Goal: Task Accomplishment & Management: Manage account settings

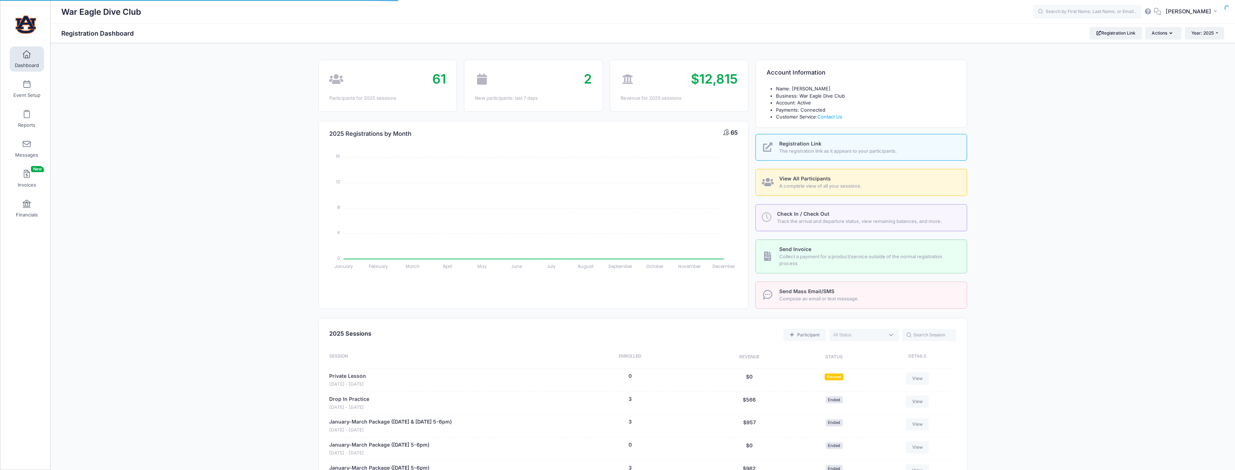
select select
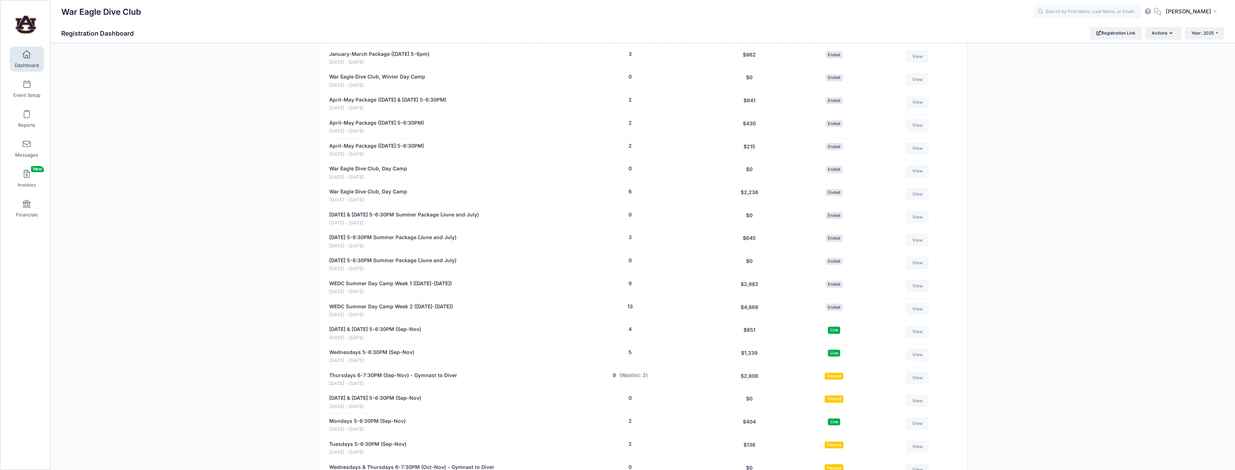
scroll to position [505, 0]
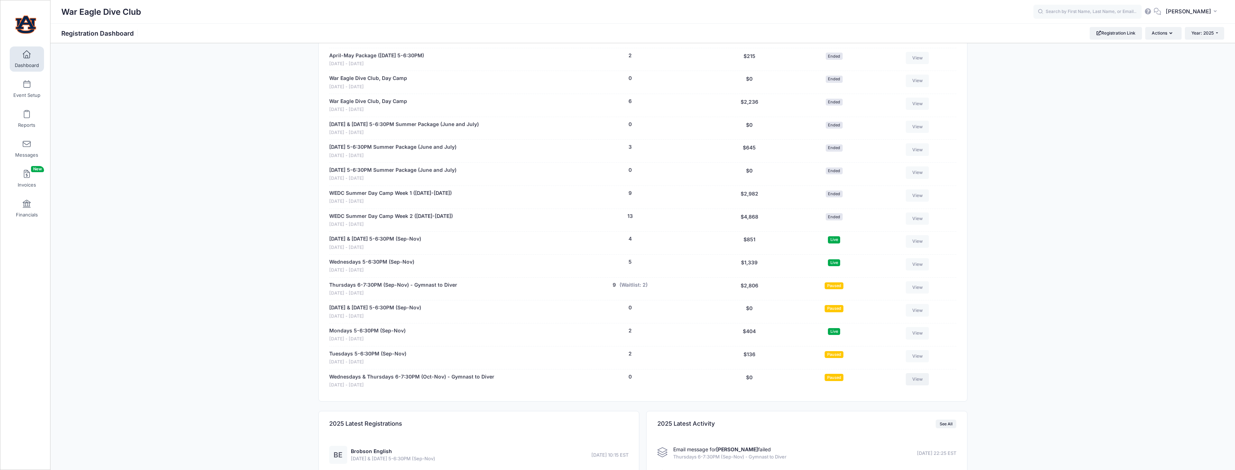
click at [927, 381] on link "View" at bounding box center [917, 379] width 23 height 12
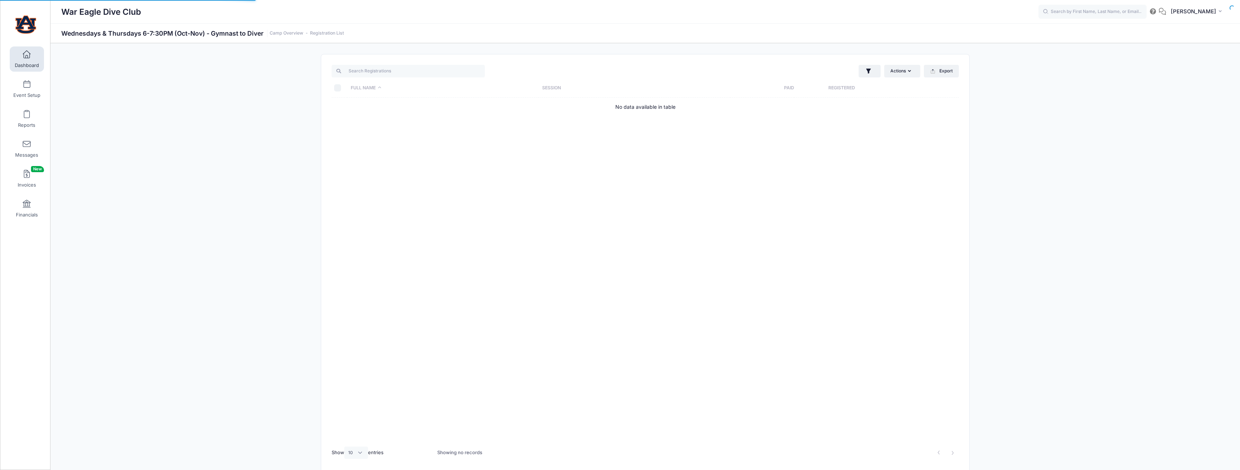
select select "10"
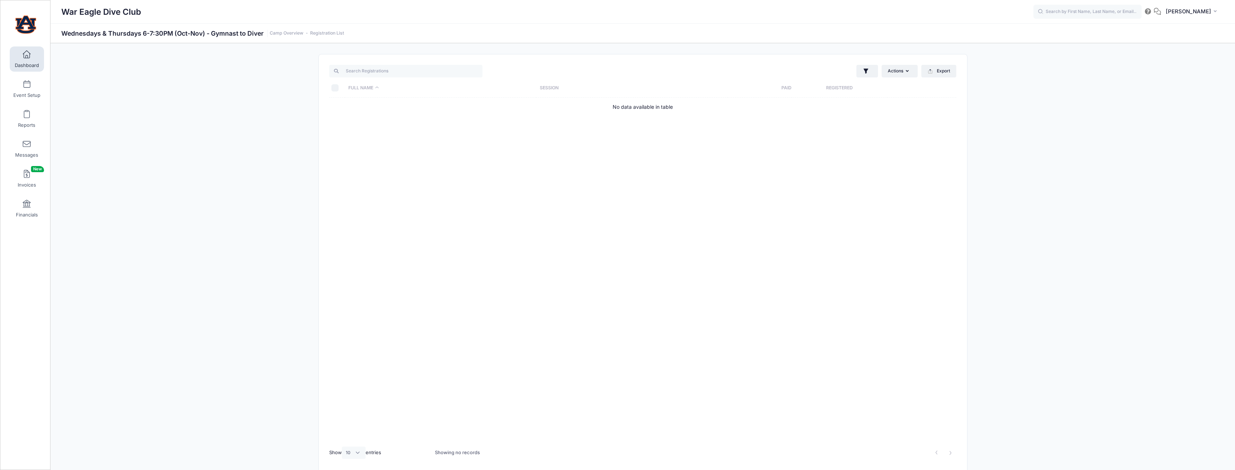
click at [28, 64] on span "Dashboard" at bounding box center [27, 65] width 24 height 6
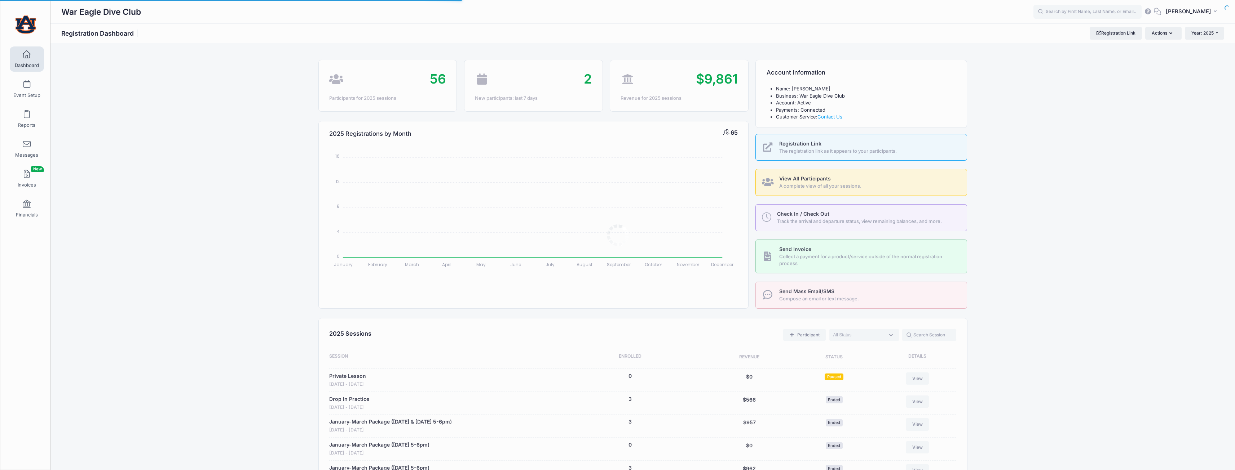
select select
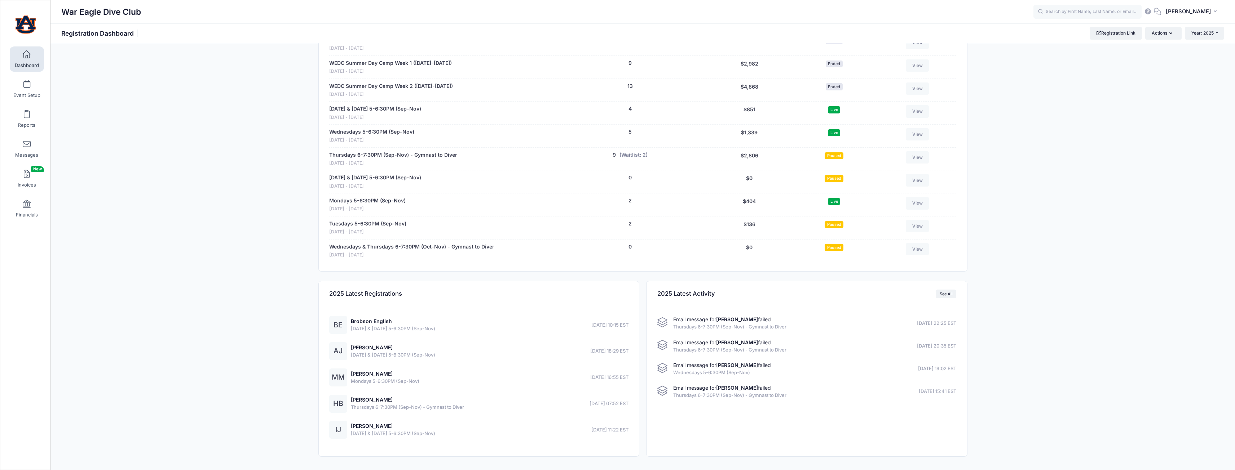
scroll to position [658, 0]
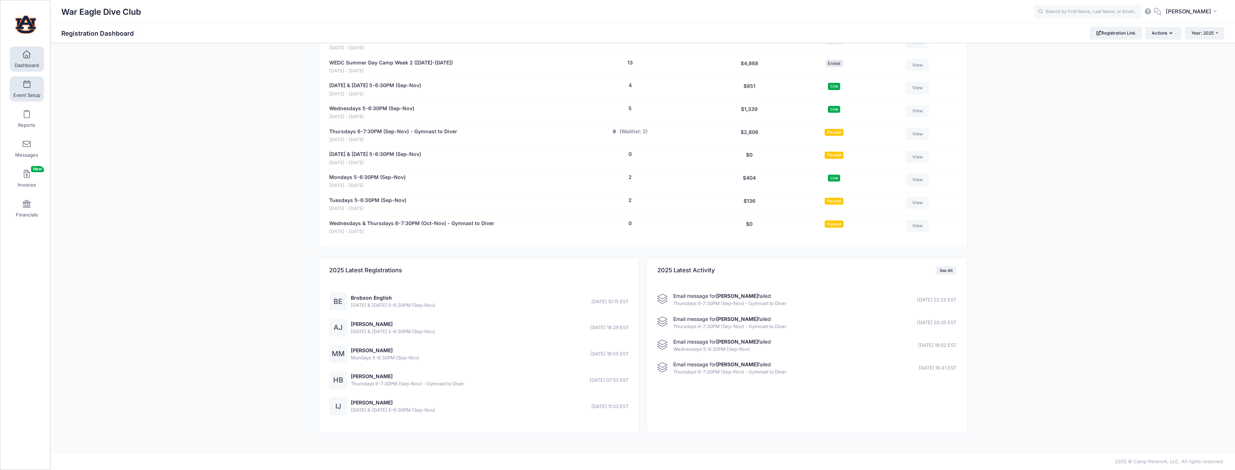
click at [29, 94] on span "Event Setup" at bounding box center [26, 95] width 27 height 6
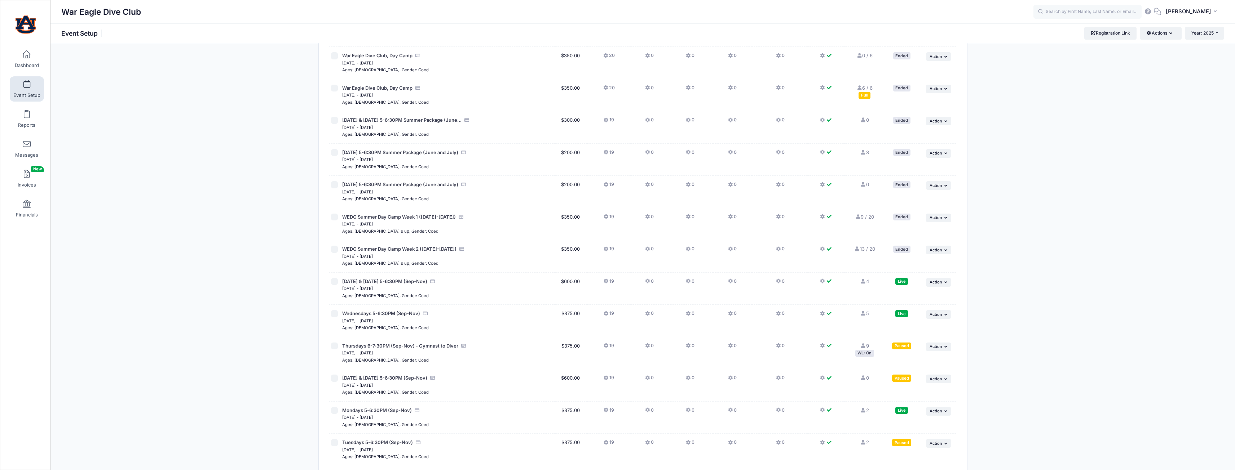
scroll to position [432, 0]
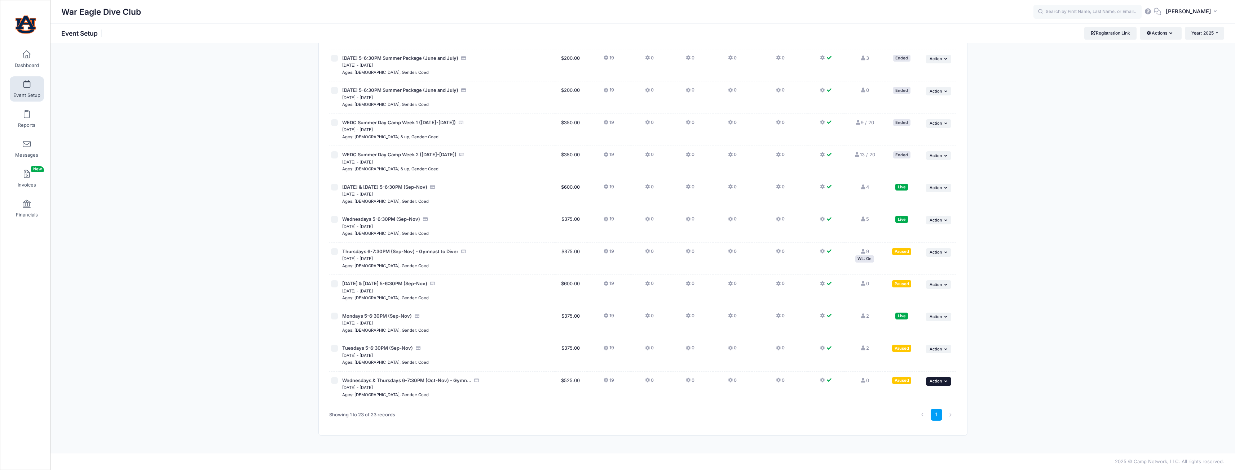
click at [933, 382] on span "Action" at bounding box center [935, 381] width 13 height 5
click at [923, 408] on link "Edit Session" at bounding box center [914, 411] width 65 height 14
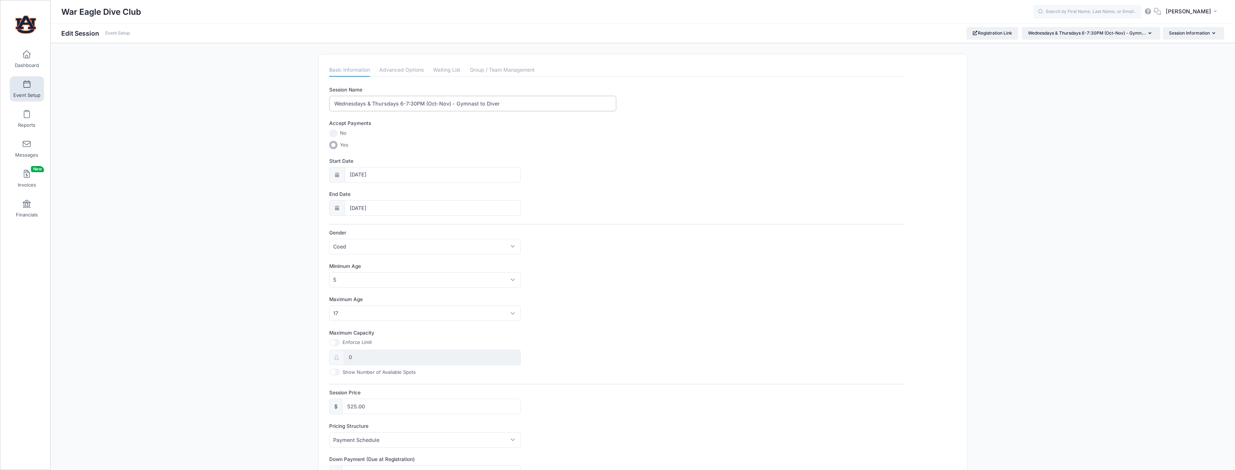
drag, startPoint x: 397, startPoint y: 105, endPoint x: 323, endPoint y: 104, distance: 73.9
click at [323, 104] on div "Please update the information for this particular session. Basic Information Ad…" at bounding box center [643, 399] width 648 height 691
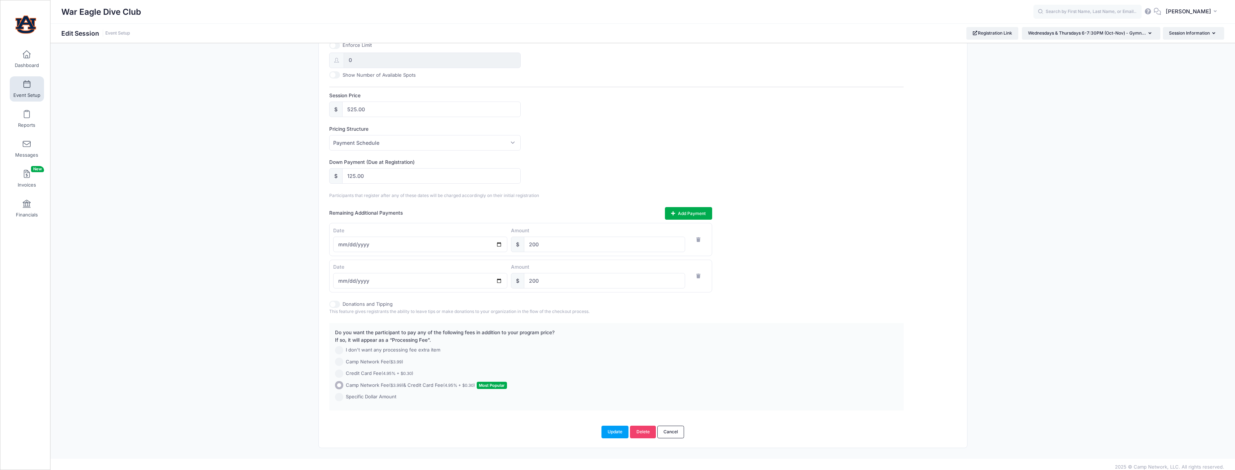
scroll to position [302, 0]
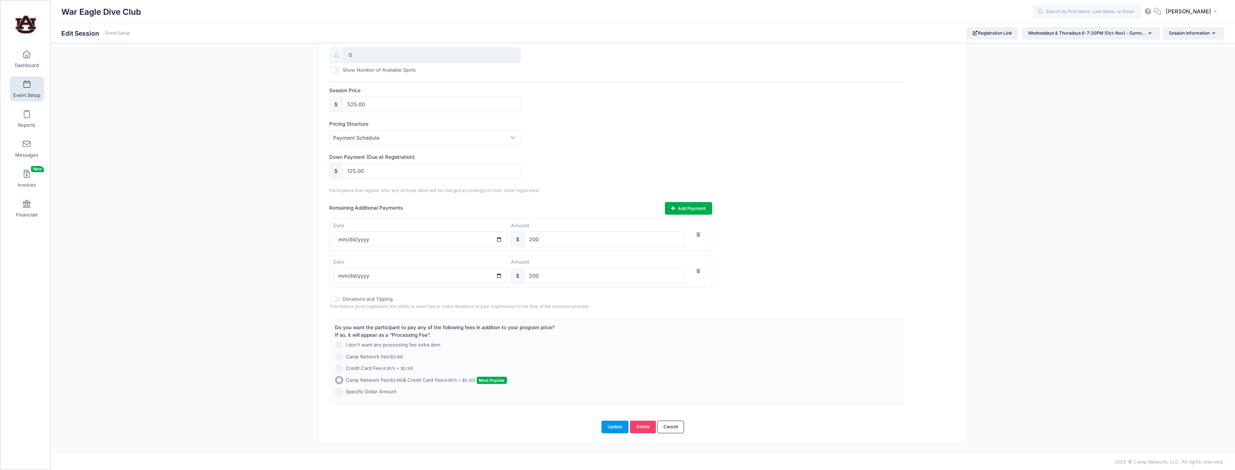
type input "Two days/week 6-7:30PM (Oct-Nov) - Gymnast to Diver"
click at [620, 425] on button "Update" at bounding box center [614, 427] width 27 height 12
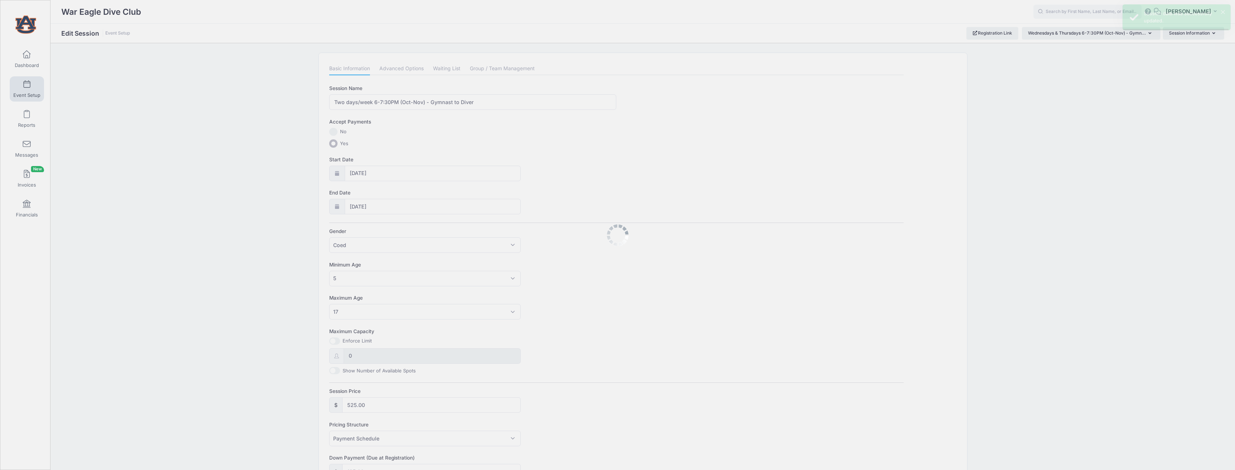
scroll to position [0, 0]
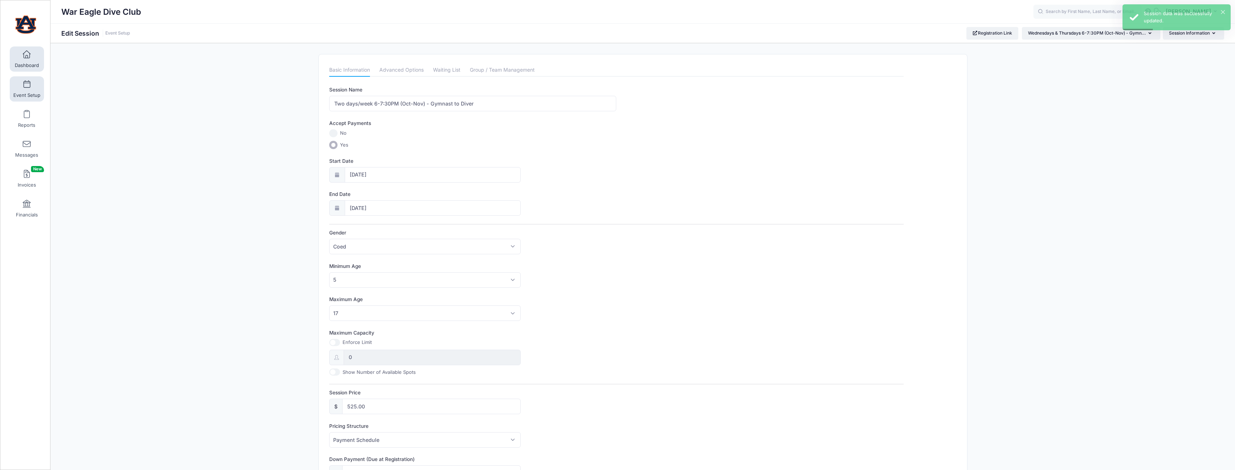
click at [30, 62] on span "Dashboard" at bounding box center [27, 65] width 24 height 6
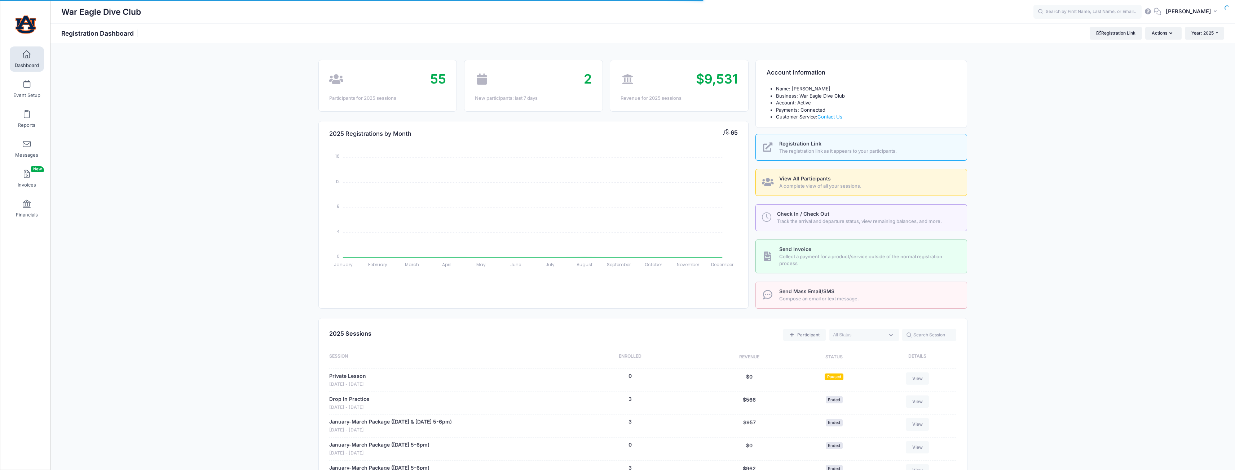
select select
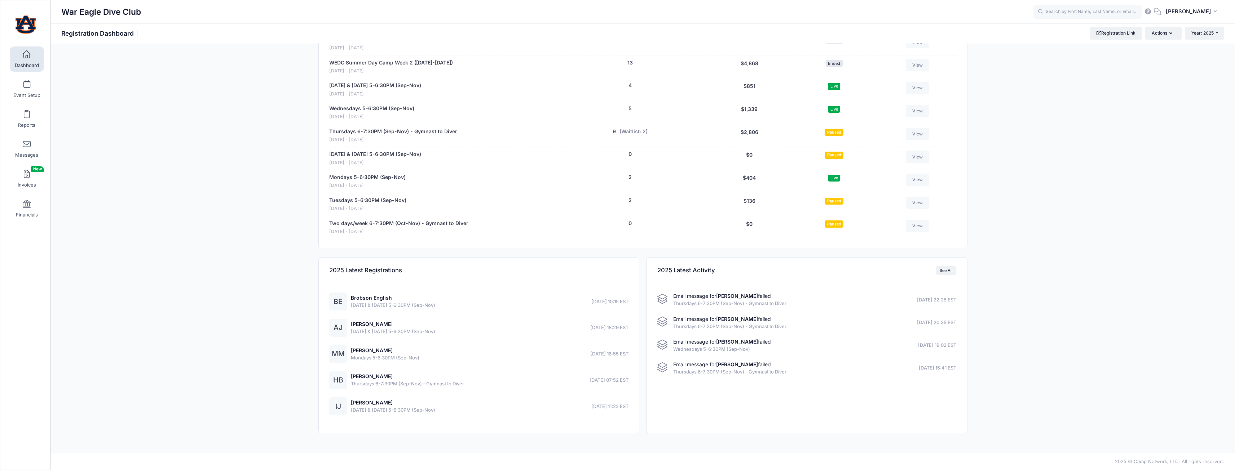
scroll to position [622, 0]
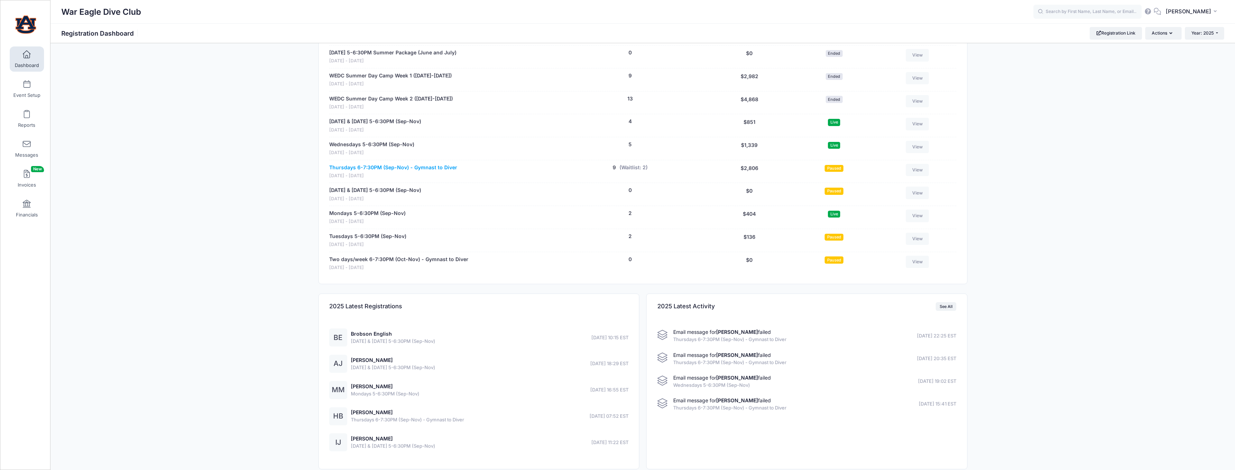
click at [391, 169] on link "Thursdays 6-7:30PM (Sep-Nov) - Gymnast to Diver" at bounding box center [393, 168] width 128 height 8
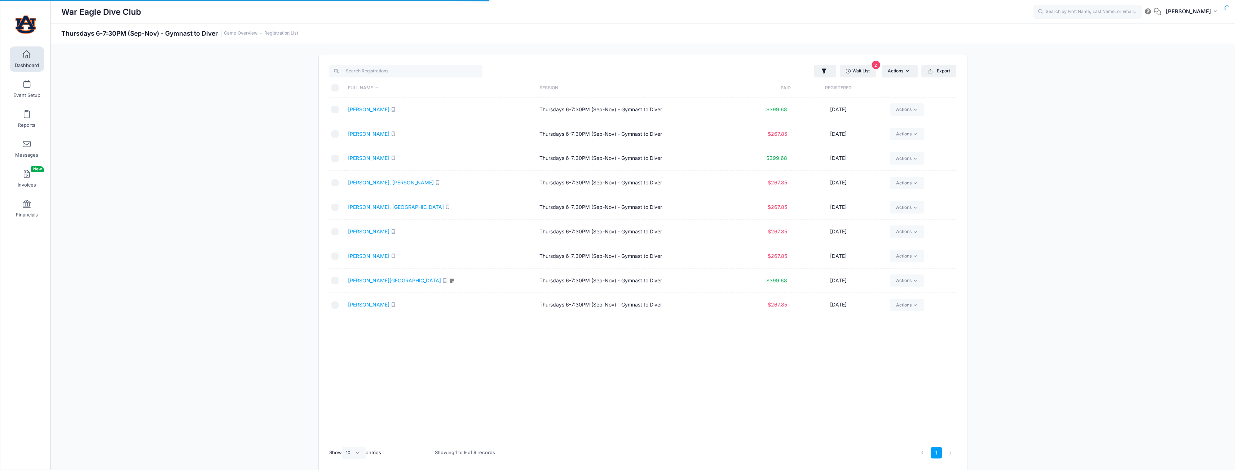
select select "10"
click at [364, 304] on link "[PERSON_NAME]" at bounding box center [368, 305] width 41 height 6
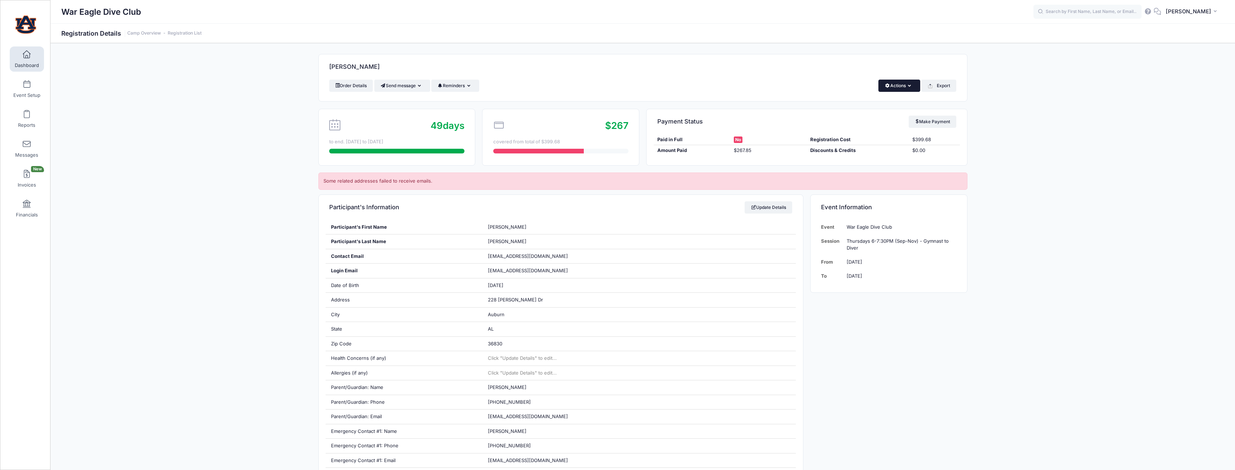
click at [899, 88] on button "Actions" at bounding box center [898, 86] width 41 height 12
click at [877, 128] on link "Change Session or Program" at bounding box center [874, 135] width 83 height 22
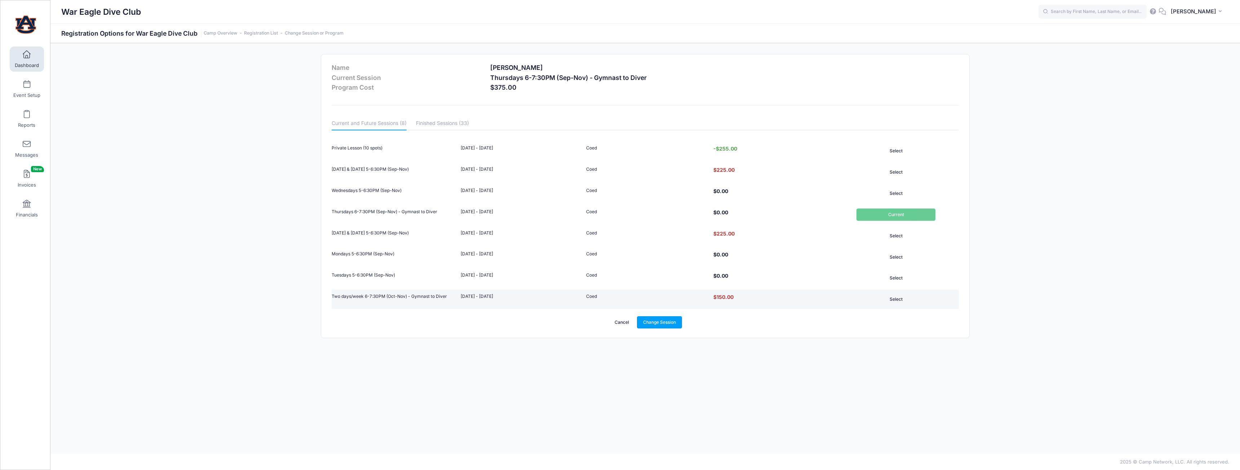
click at [897, 297] on button "Select" at bounding box center [895, 299] width 79 height 12
click at [670, 324] on link "Change Session" at bounding box center [659, 322] width 45 height 12
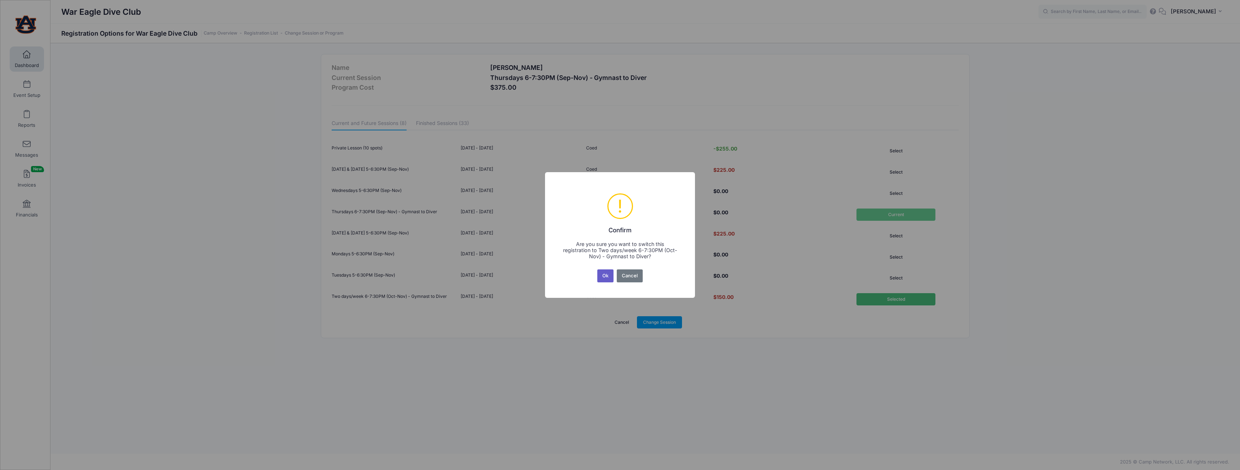
click at [610, 274] on button "Ok" at bounding box center [605, 276] width 17 height 13
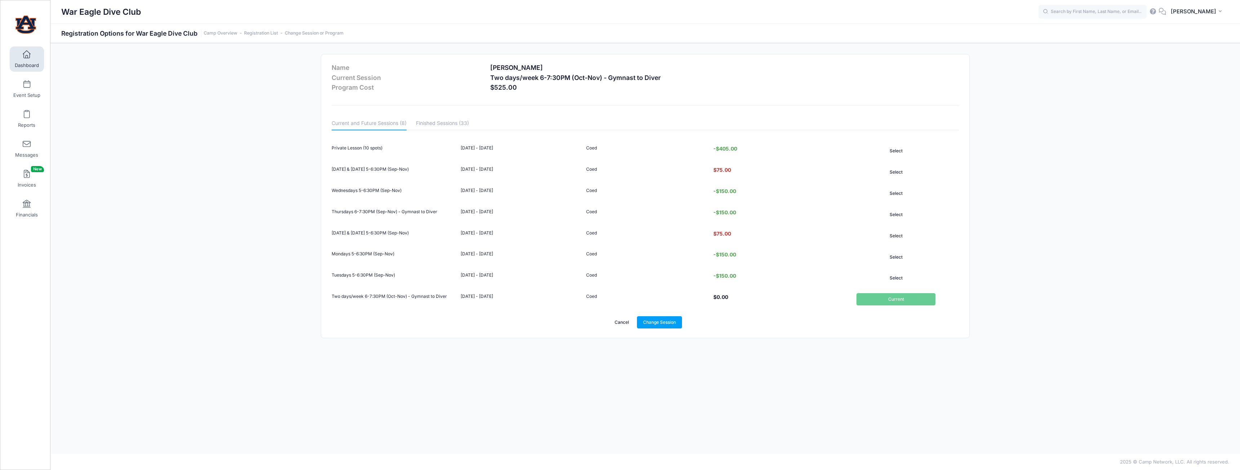
click at [37, 65] on span "Dashboard" at bounding box center [27, 65] width 24 height 6
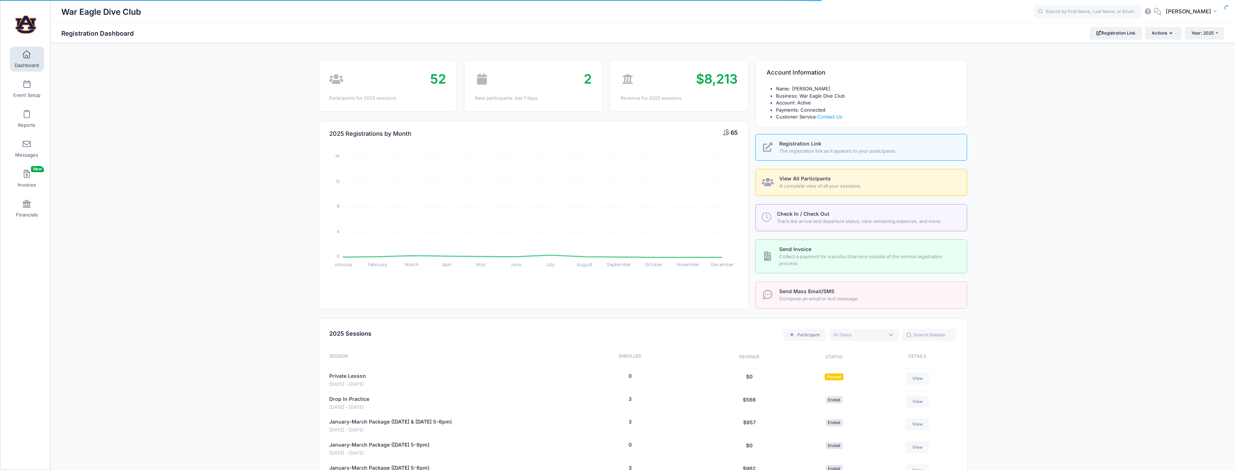
select select
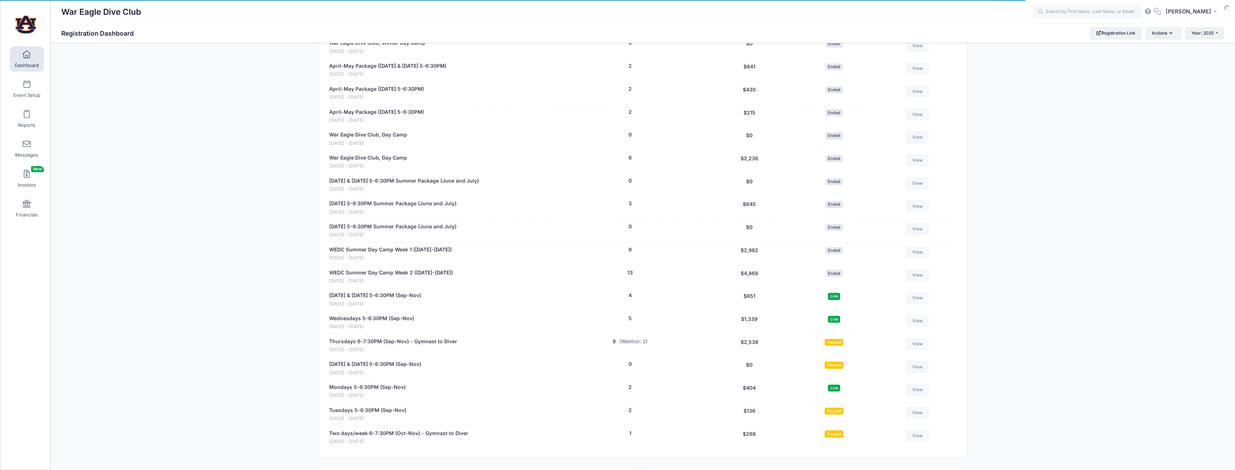
scroll to position [577, 0]
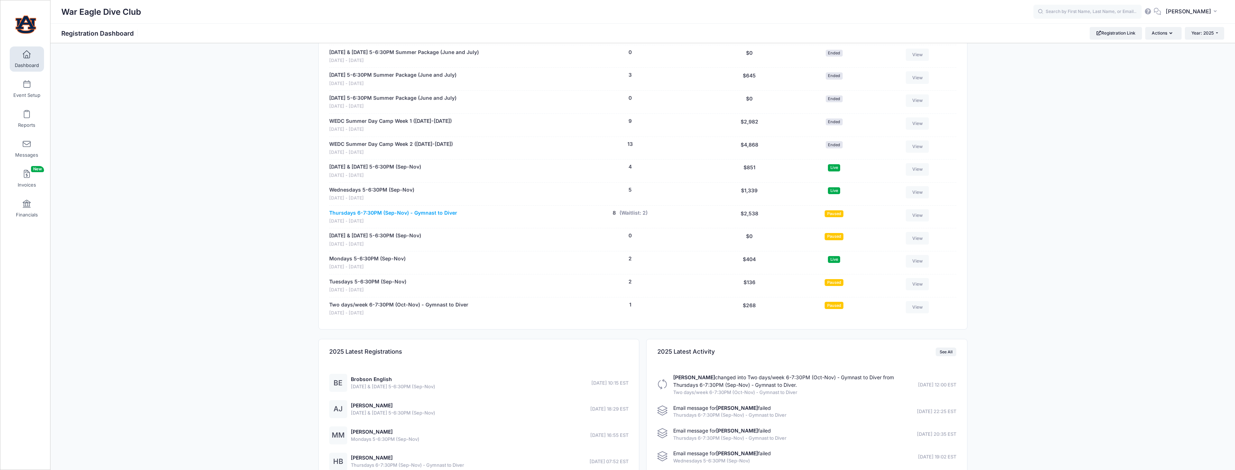
click at [390, 216] on link "Thursdays 6-7:30PM (Sep-Nov) - Gymnast to Diver" at bounding box center [393, 213] width 128 height 8
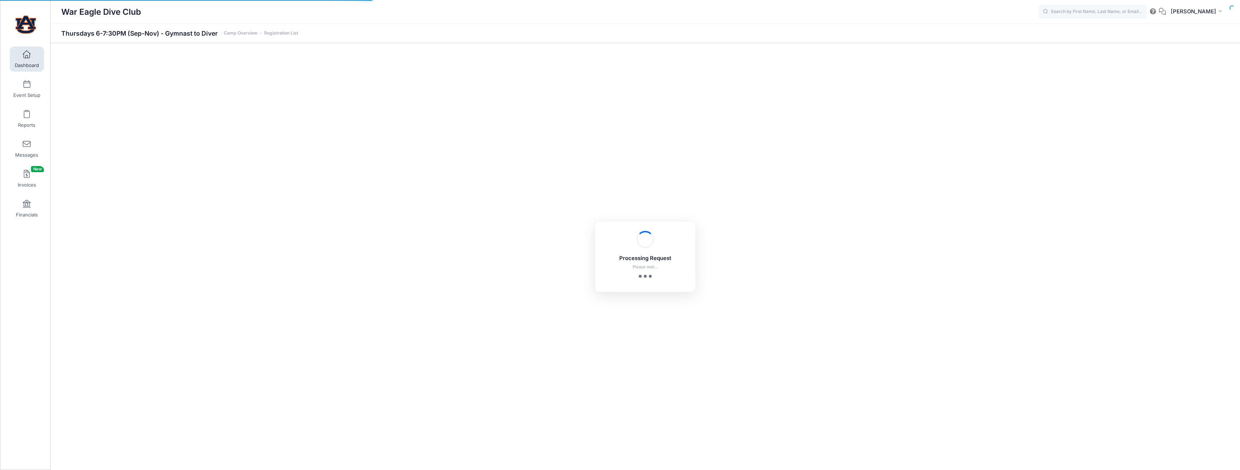
select select "10"
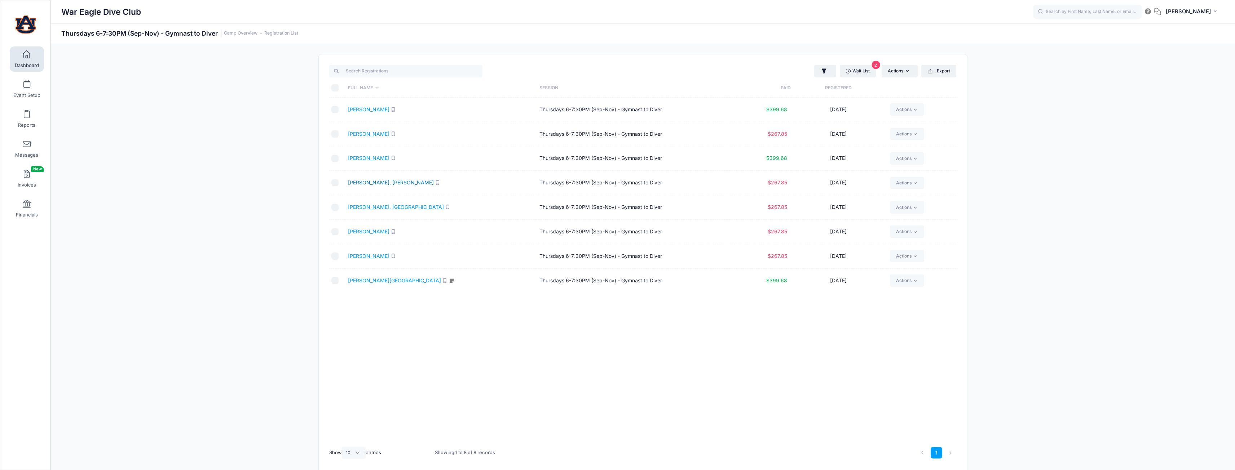
click at [385, 182] on link "[PERSON_NAME], [PERSON_NAME]" at bounding box center [391, 183] width 86 height 6
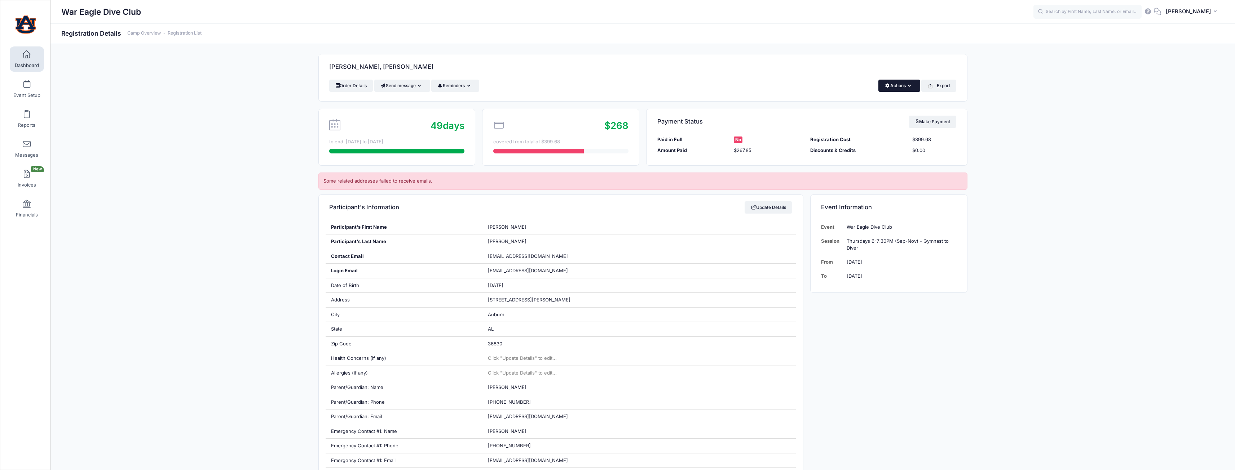
click at [903, 85] on button "Actions" at bounding box center [898, 86] width 41 height 12
click at [875, 132] on link "Change Session or Program" at bounding box center [874, 135] width 83 height 22
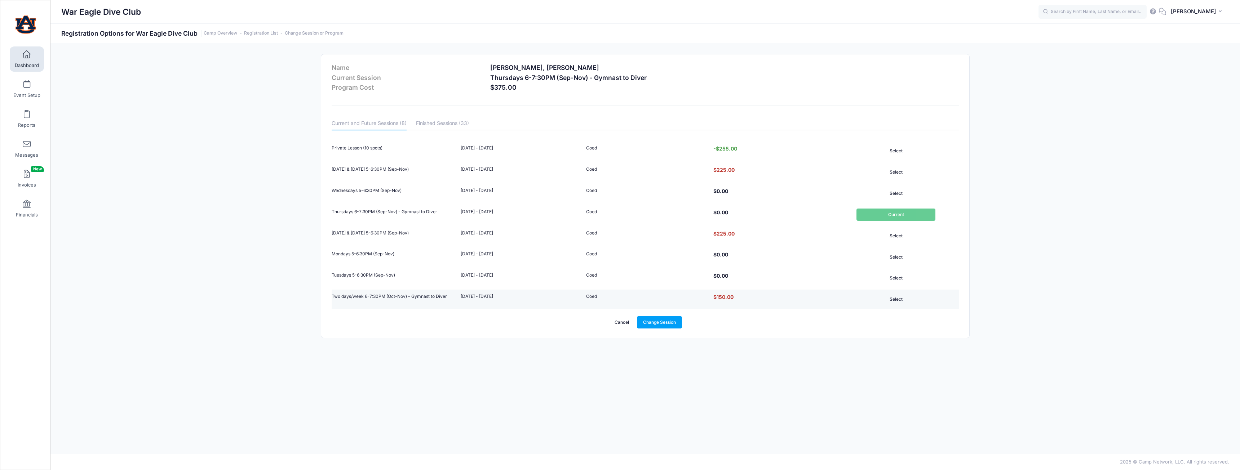
click at [900, 300] on button "Select" at bounding box center [895, 299] width 79 height 12
click at [666, 322] on link "Change Session" at bounding box center [659, 322] width 45 height 12
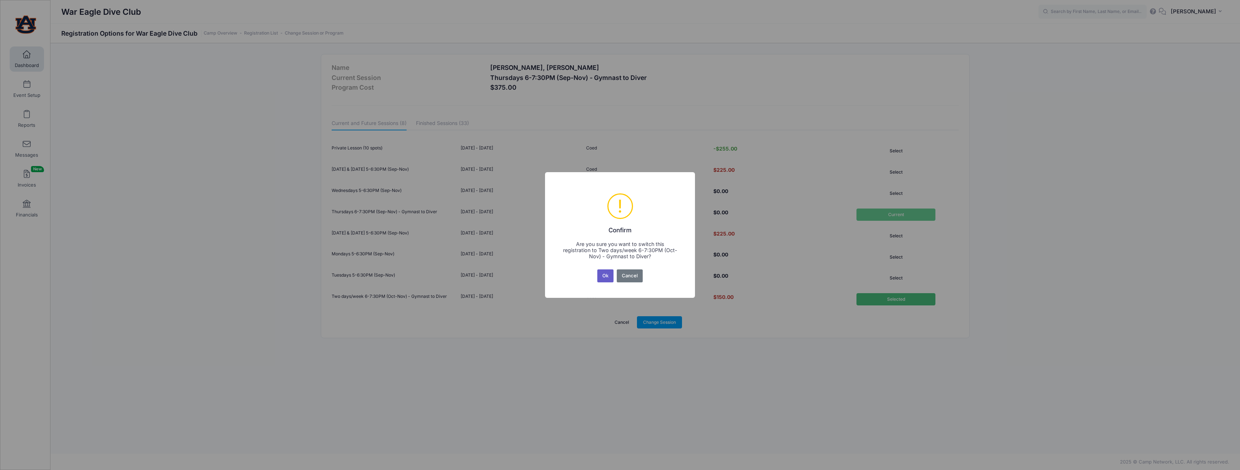
click at [610, 278] on button "Ok" at bounding box center [605, 276] width 17 height 13
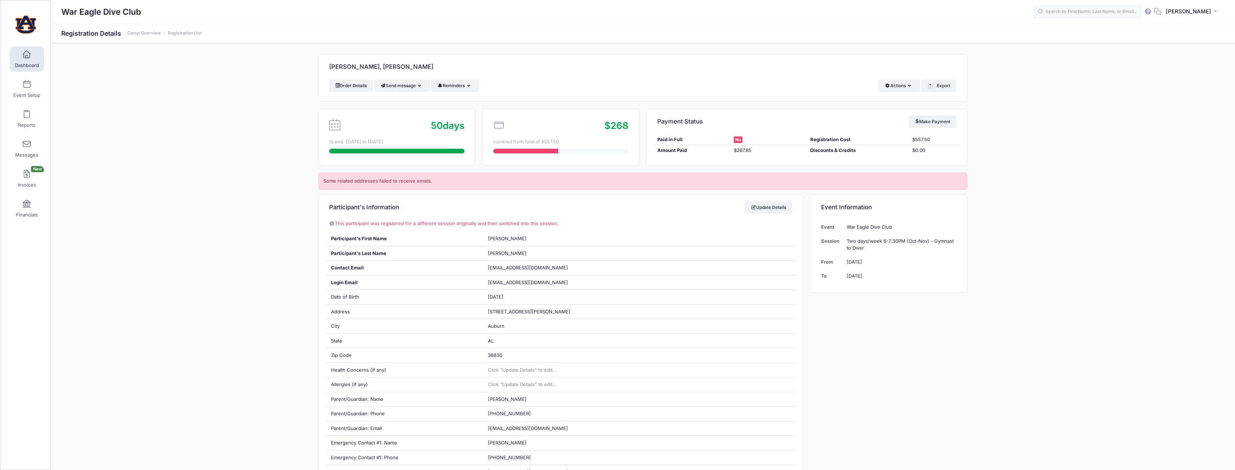
click at [27, 56] on span at bounding box center [27, 55] width 0 height 8
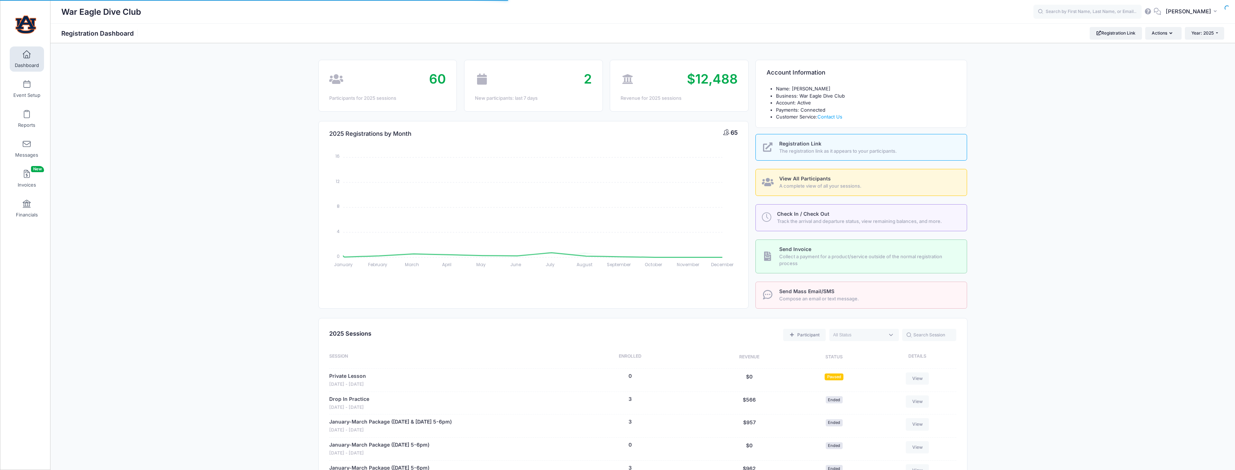
select select
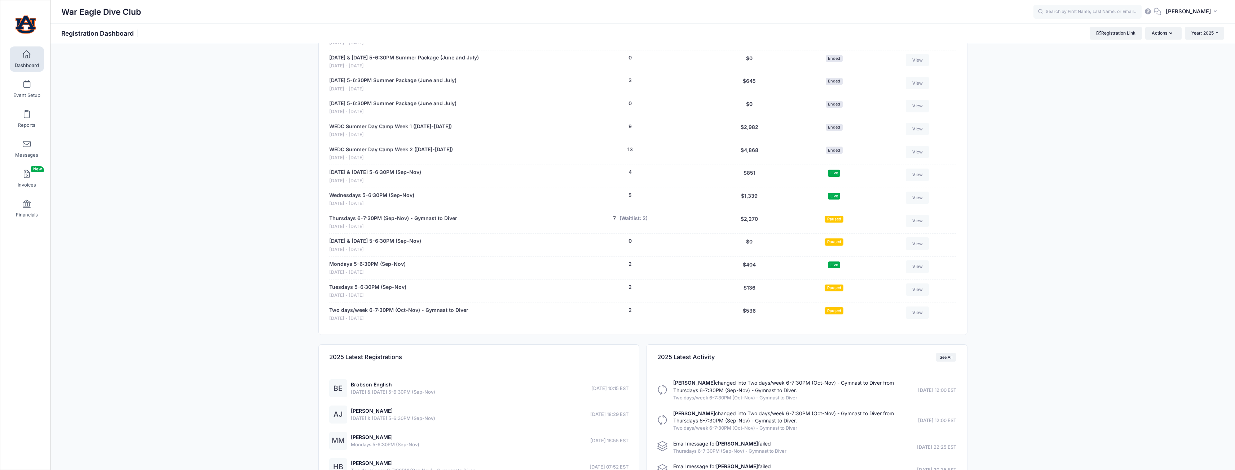
scroll to position [577, 0]
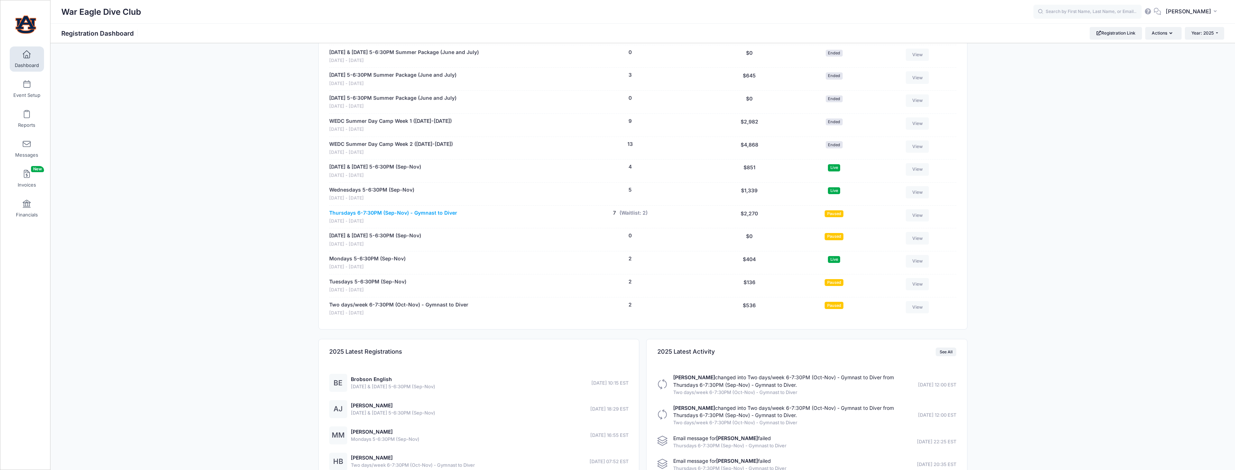
click at [372, 210] on link "Thursdays 6-7:30PM (Sep-Nov) - Gymnast to Diver" at bounding box center [393, 213] width 128 height 8
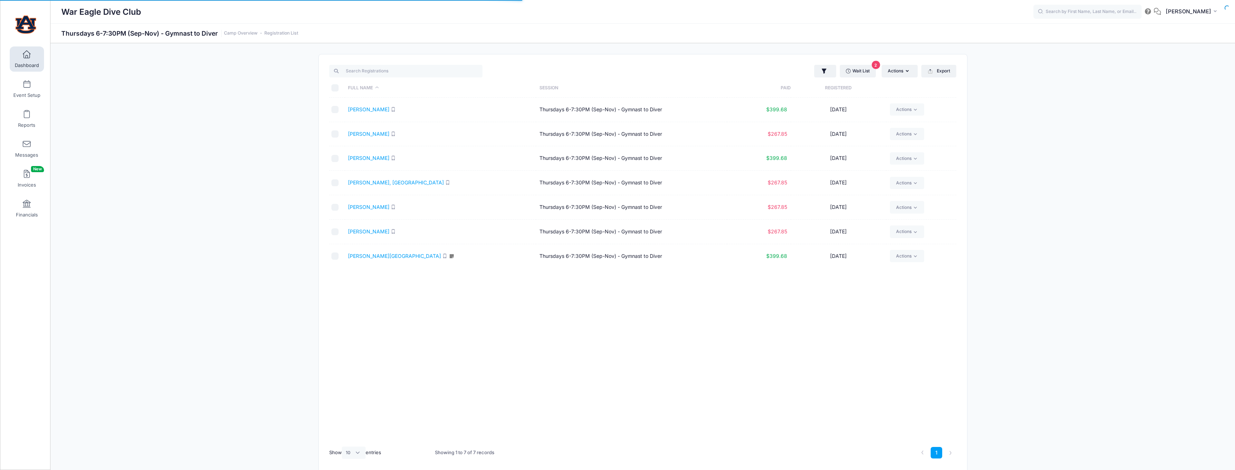
select select "10"
click at [365, 256] on link "[PERSON_NAME][GEOGRAPHIC_DATA]" at bounding box center [394, 256] width 93 height 6
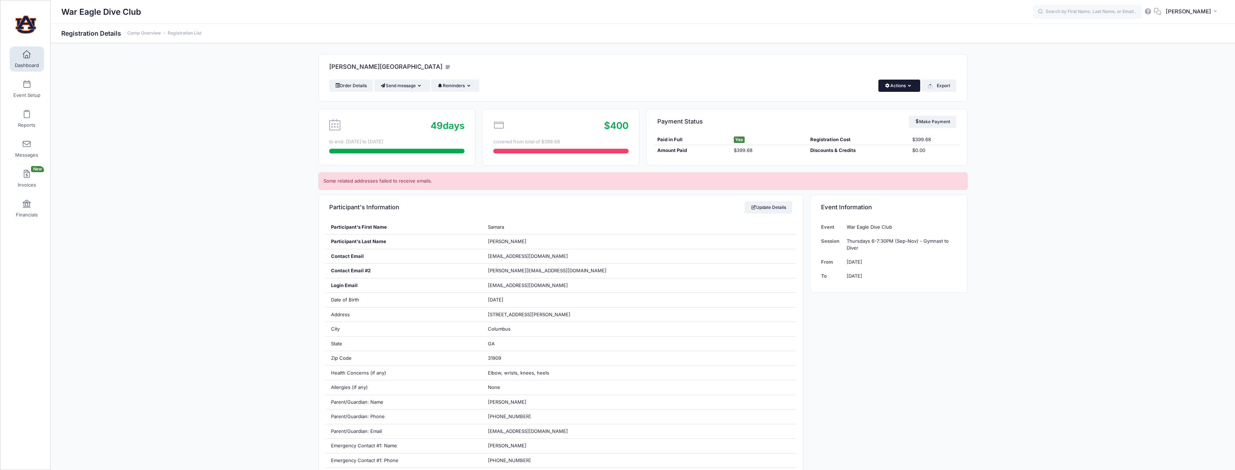
click at [893, 86] on button "Actions" at bounding box center [898, 86] width 41 height 12
click at [878, 136] on link "Change Session or Program" at bounding box center [874, 135] width 83 height 22
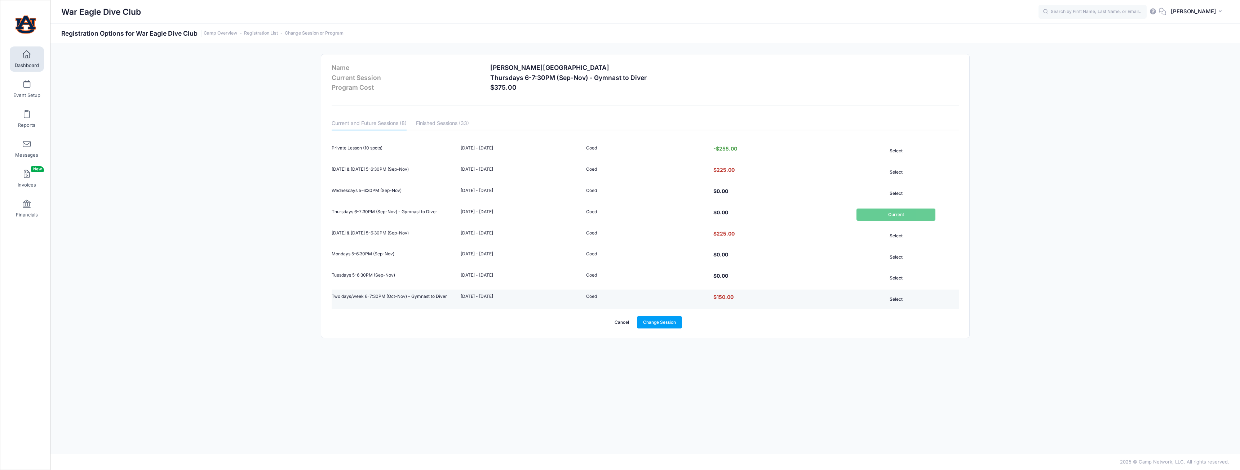
click at [893, 298] on button "Select" at bounding box center [895, 299] width 79 height 12
click at [667, 320] on link "Change Session" at bounding box center [659, 322] width 45 height 12
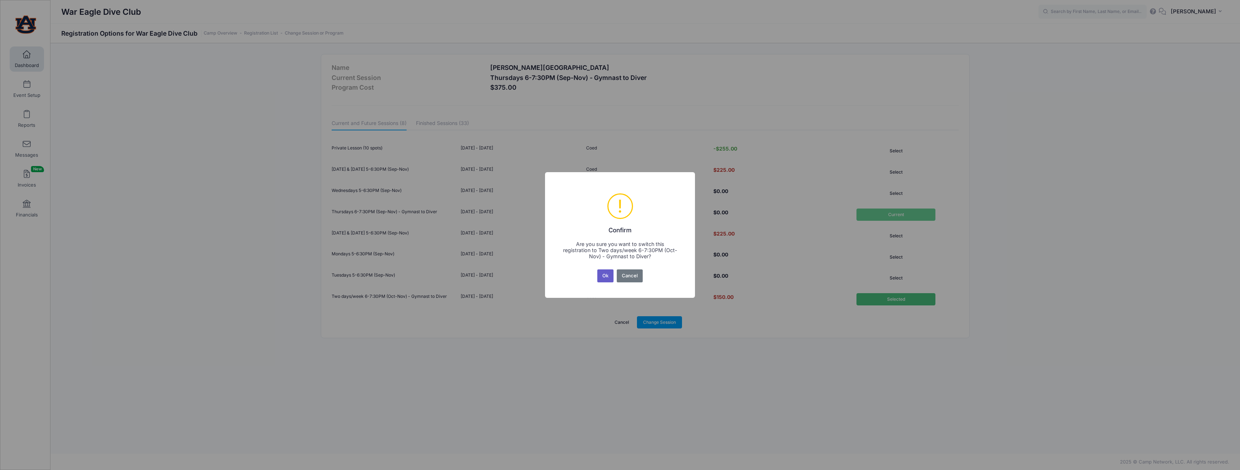
click at [602, 274] on button "Ok" at bounding box center [605, 276] width 17 height 13
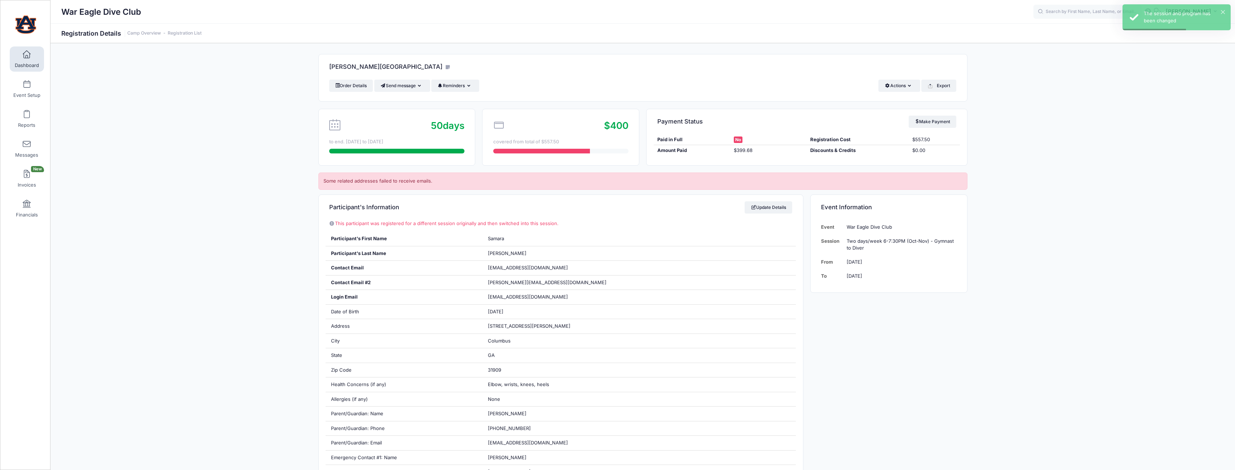
click at [27, 55] on span at bounding box center [27, 55] width 0 height 8
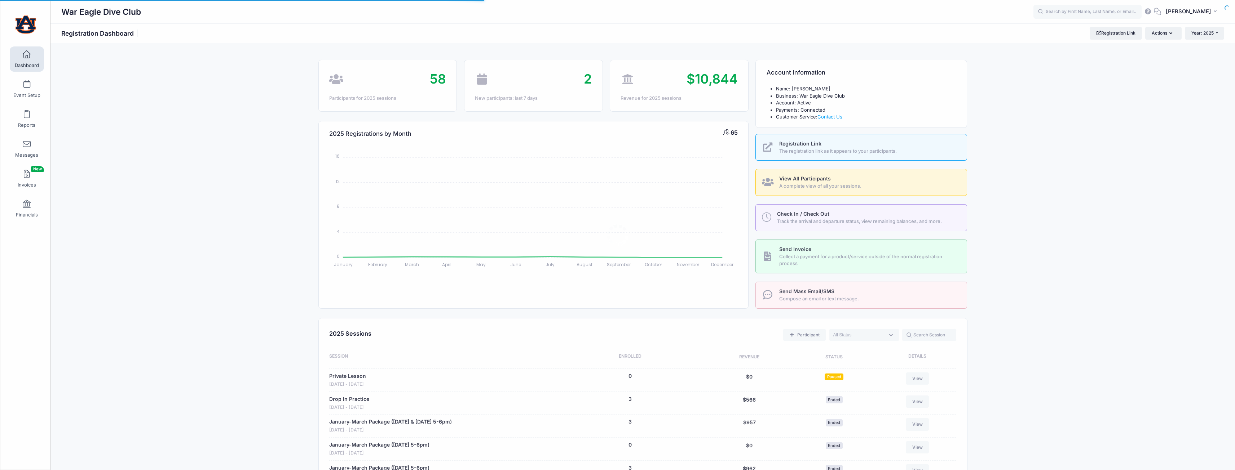
select select
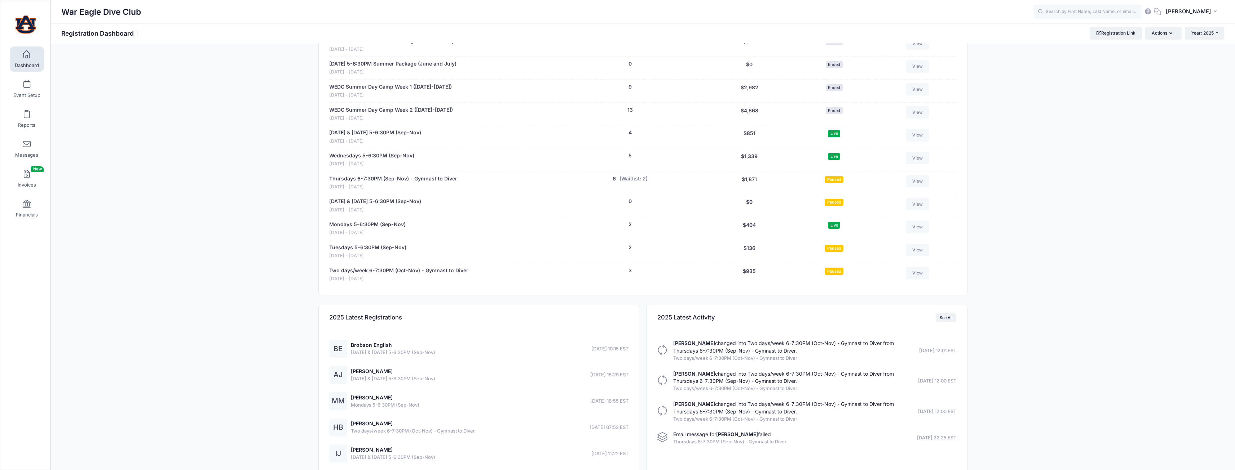
scroll to position [613, 0]
click at [389, 272] on link "Two days/week 6-7:30PM (Oct-Nov) - Gymnast to Diver" at bounding box center [398, 269] width 139 height 8
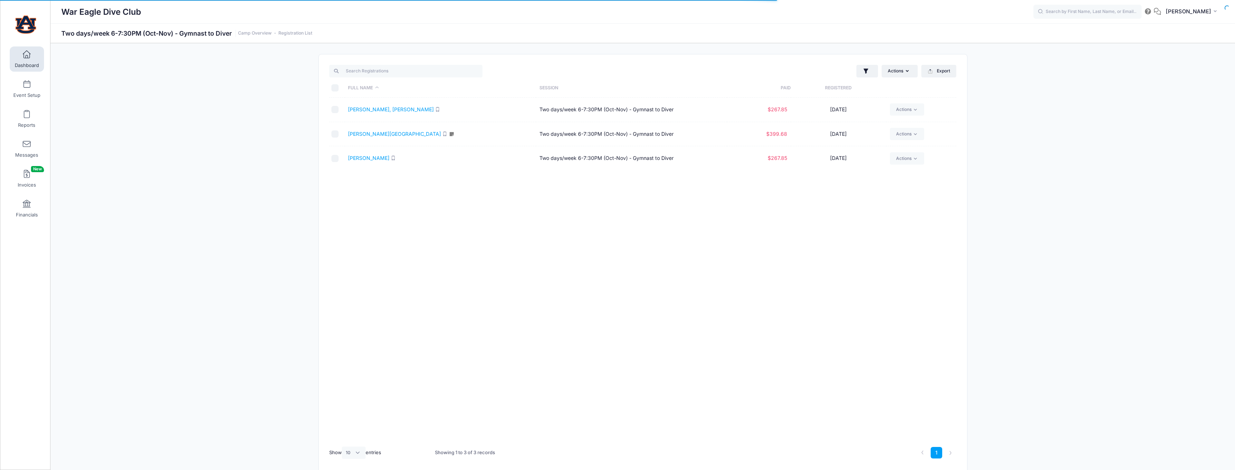
select select "10"
click at [358, 156] on link "[PERSON_NAME]" at bounding box center [368, 158] width 41 height 6
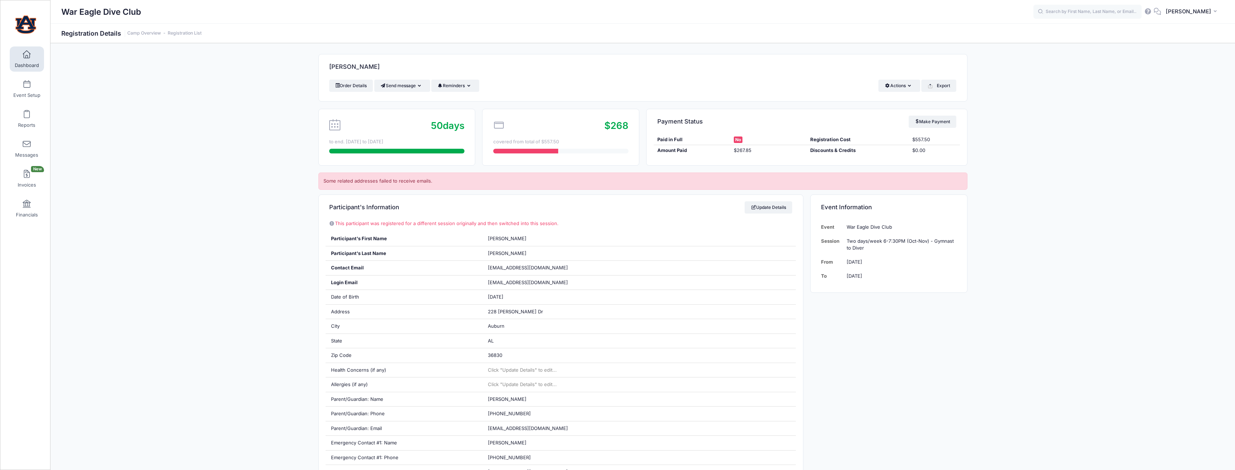
click at [27, 57] on span at bounding box center [27, 55] width 0 height 8
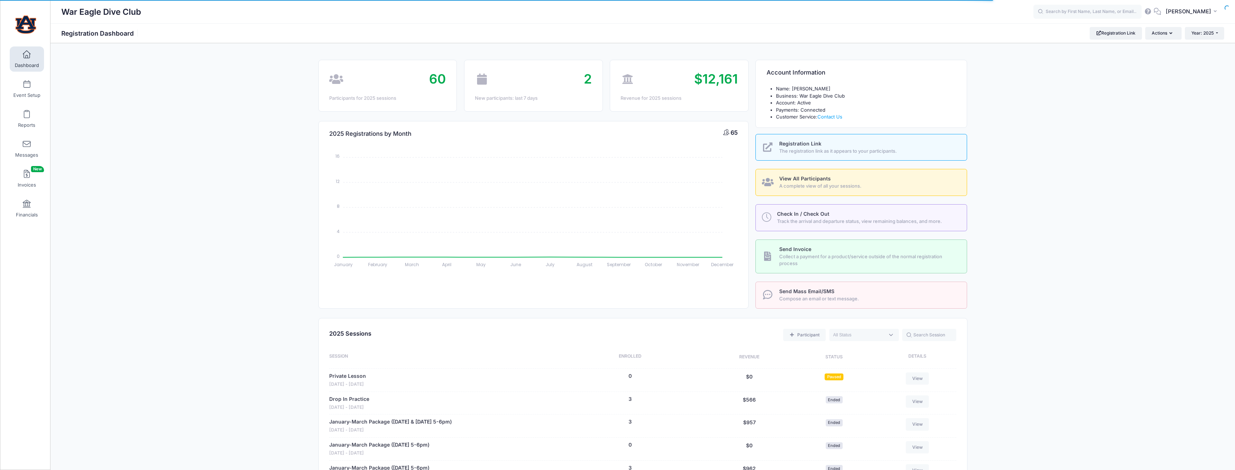
select select
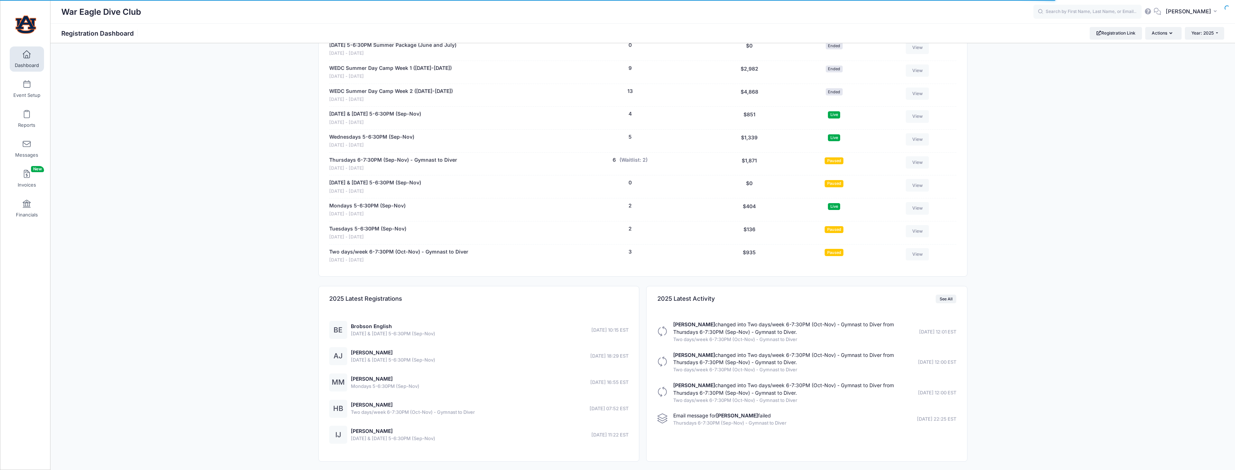
scroll to position [633, 0]
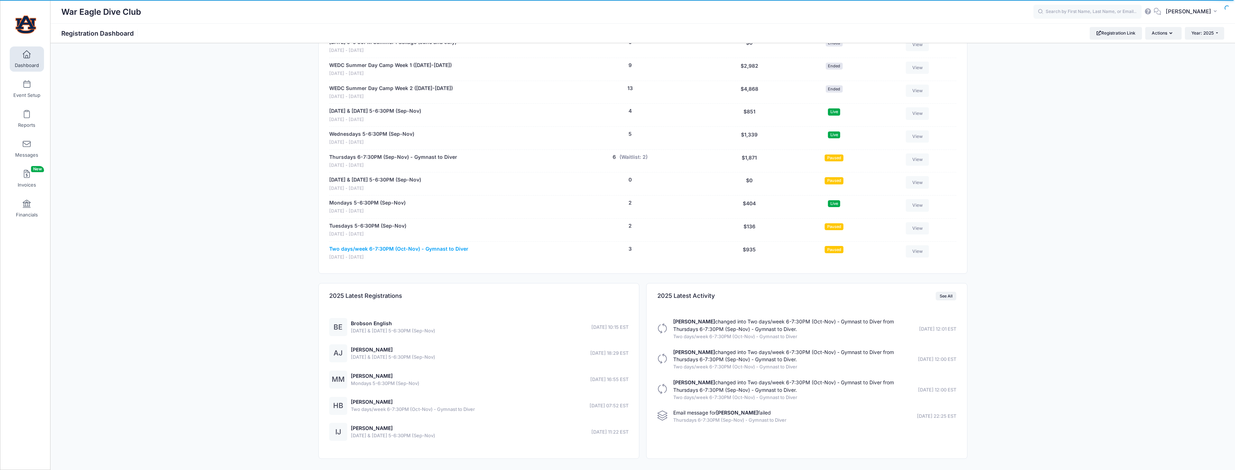
click at [376, 249] on link "Two days/week 6-7:30PM (Oct-Nov) - Gymnast to Diver" at bounding box center [398, 249] width 139 height 8
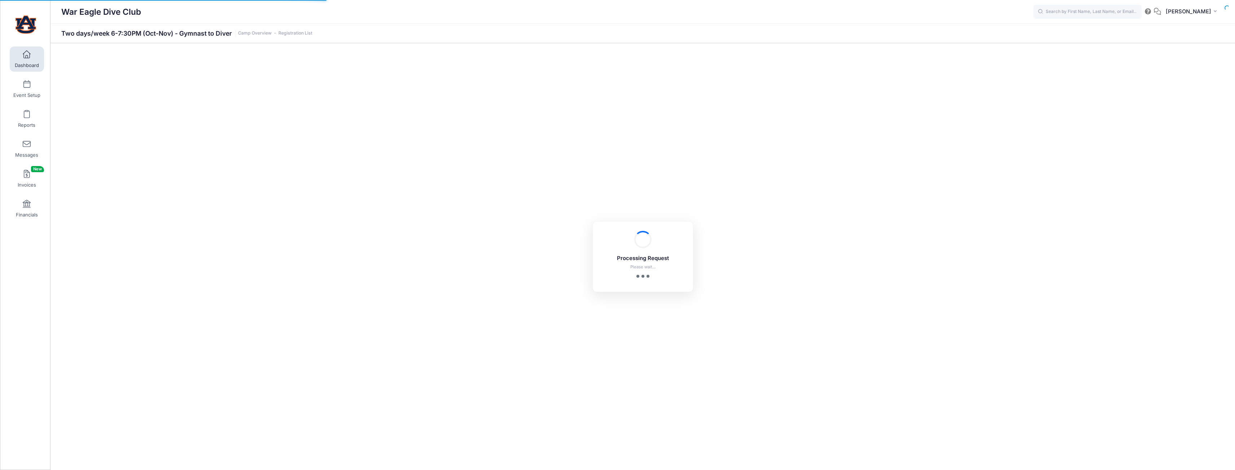
select select "10"
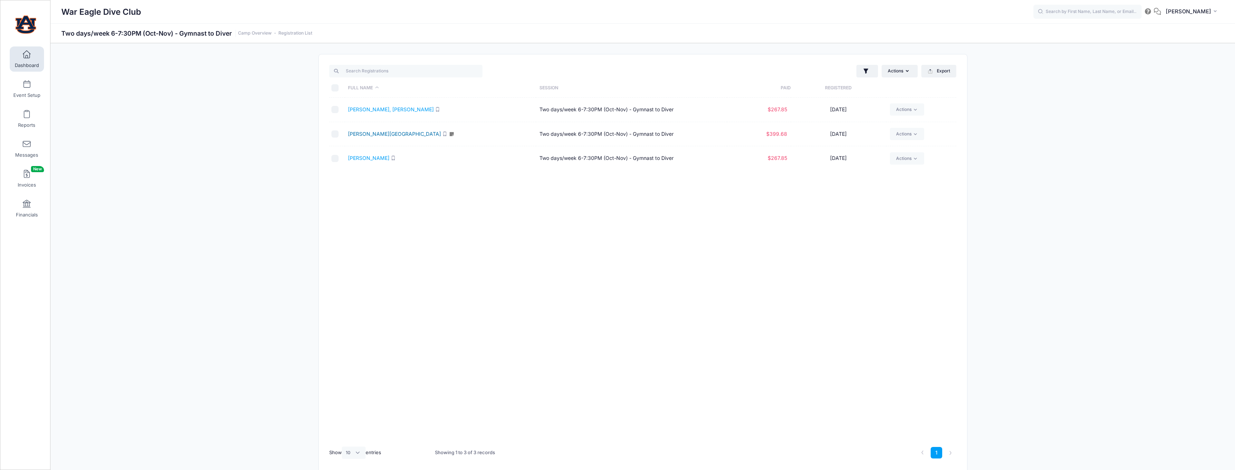
click at [377, 132] on link "[PERSON_NAME][GEOGRAPHIC_DATA]" at bounding box center [394, 134] width 93 height 6
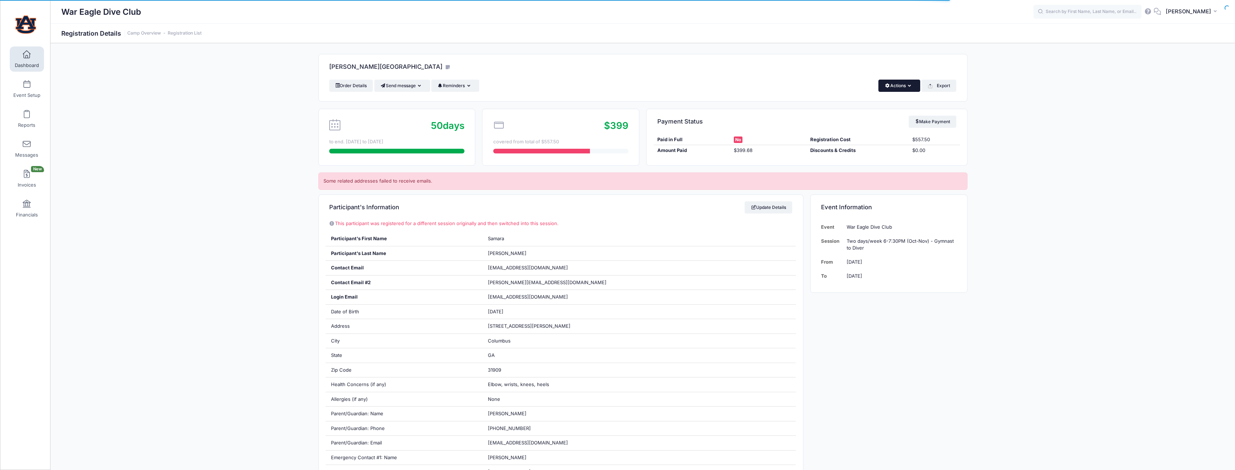
click at [903, 81] on button "Actions" at bounding box center [898, 86] width 41 height 12
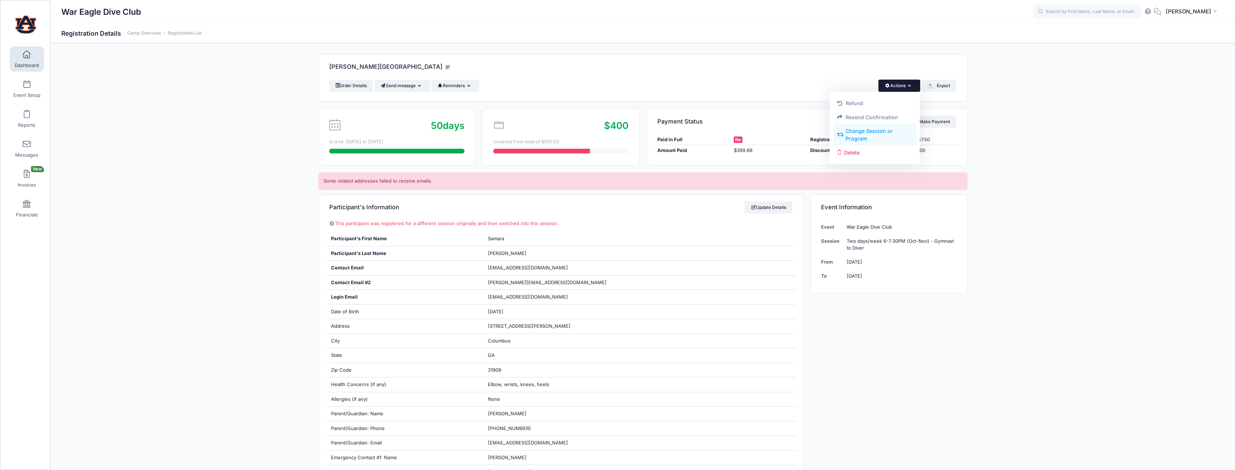
click at [894, 139] on link "Change Session or Program" at bounding box center [874, 135] width 83 height 22
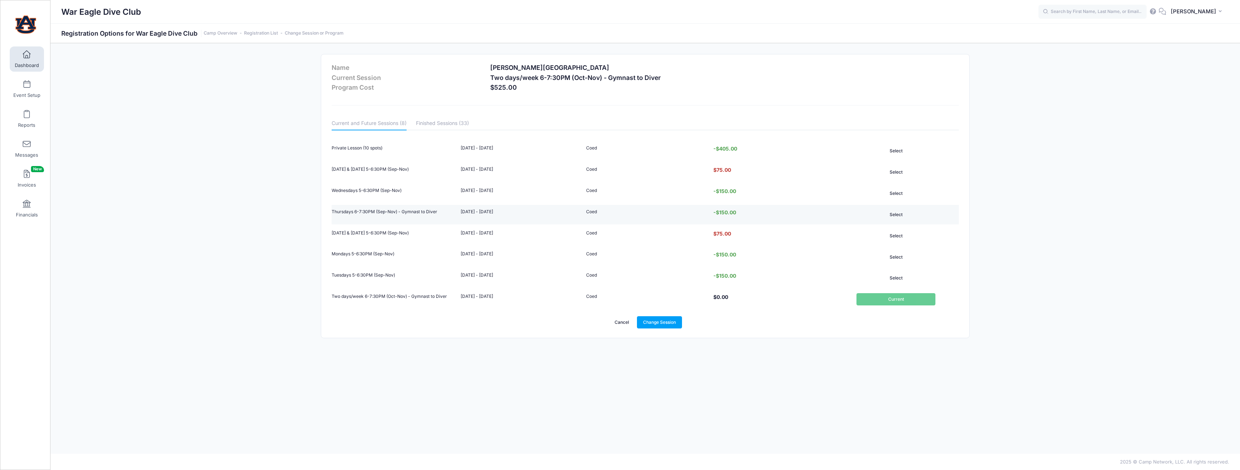
click at [898, 215] on button "Select" at bounding box center [895, 215] width 79 height 12
click at [663, 318] on link "Change Session" at bounding box center [659, 322] width 45 height 12
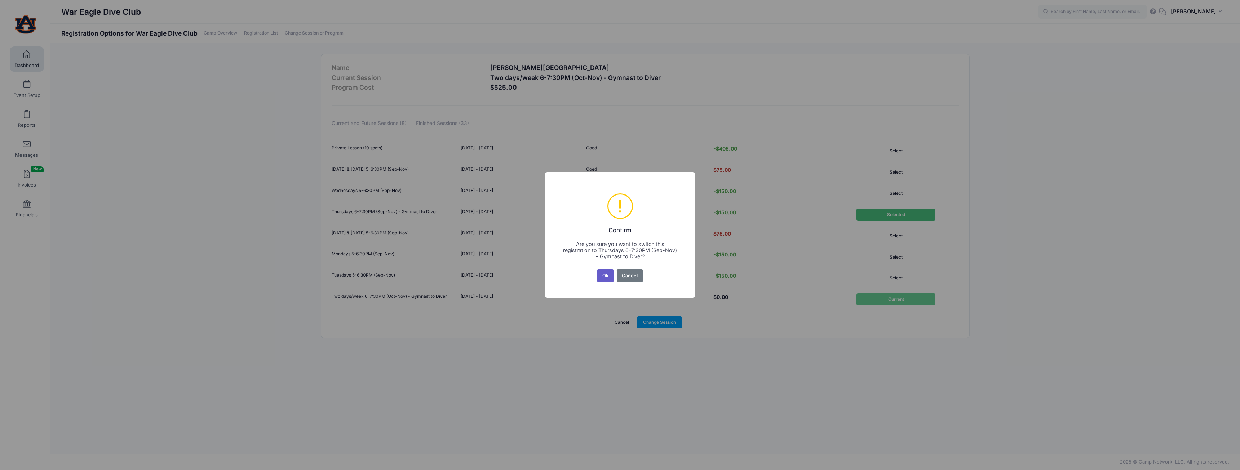
click at [612, 280] on button "Ok" at bounding box center [605, 276] width 17 height 13
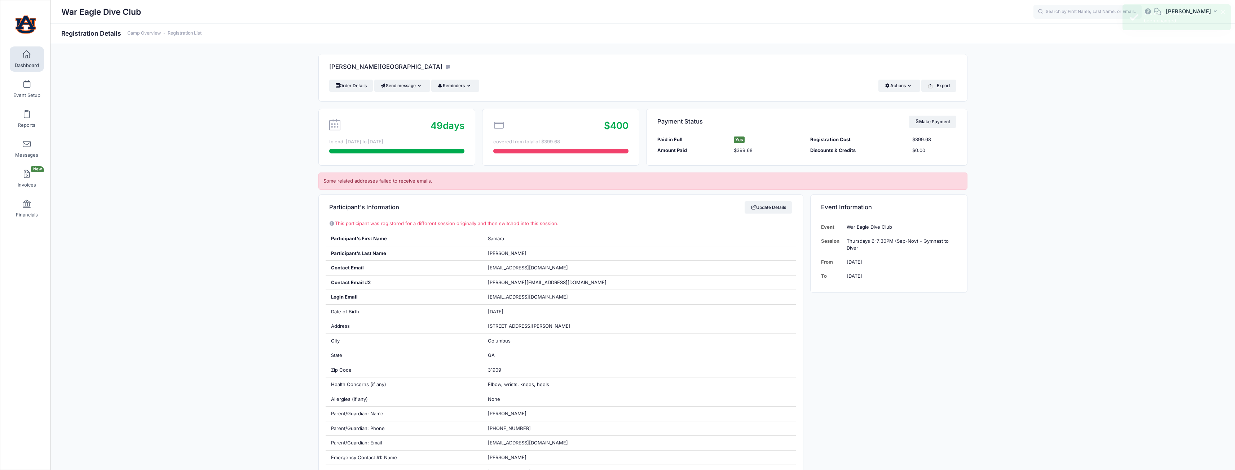
click at [27, 52] on span at bounding box center [27, 55] width 0 height 8
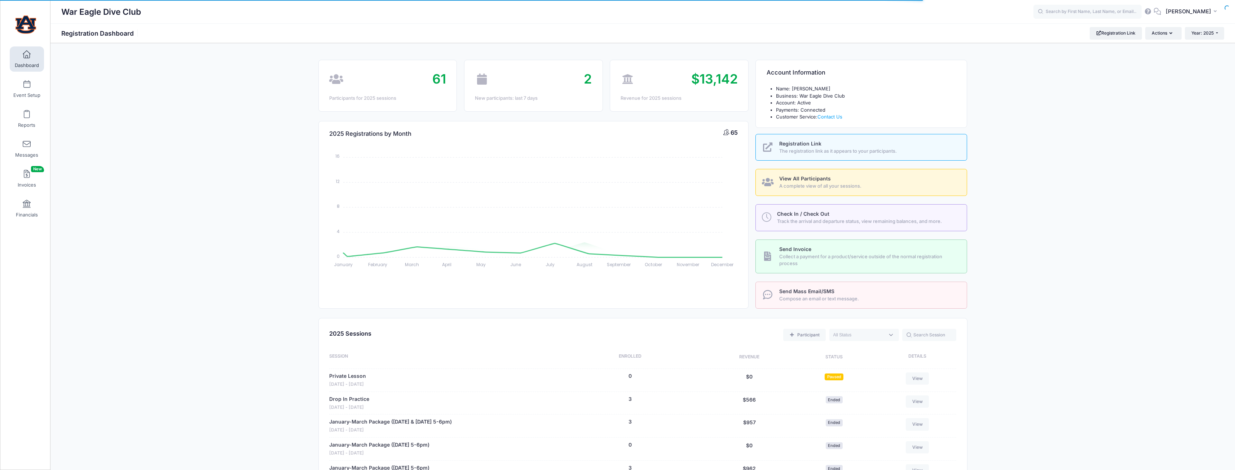
select select
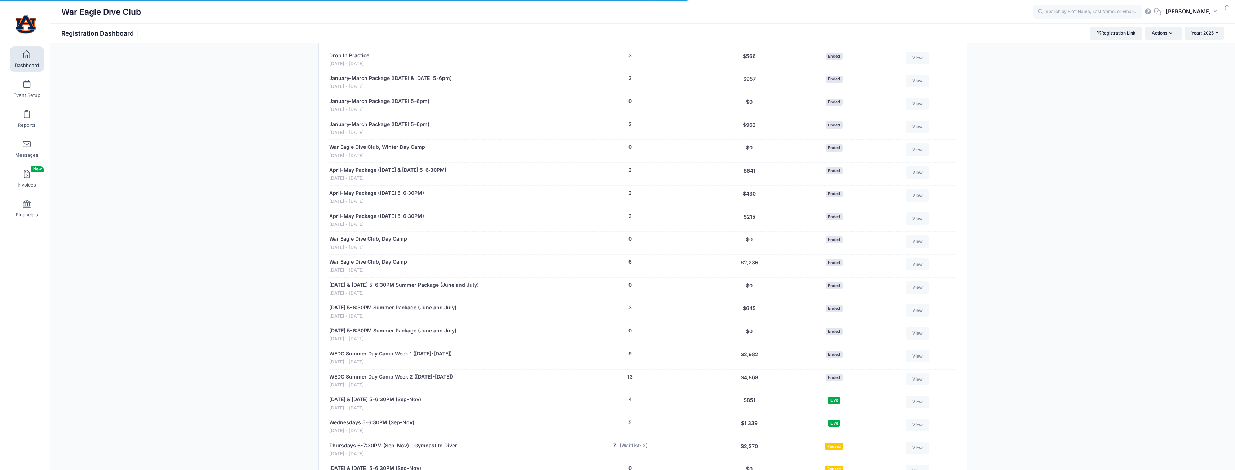
scroll to position [505, 0]
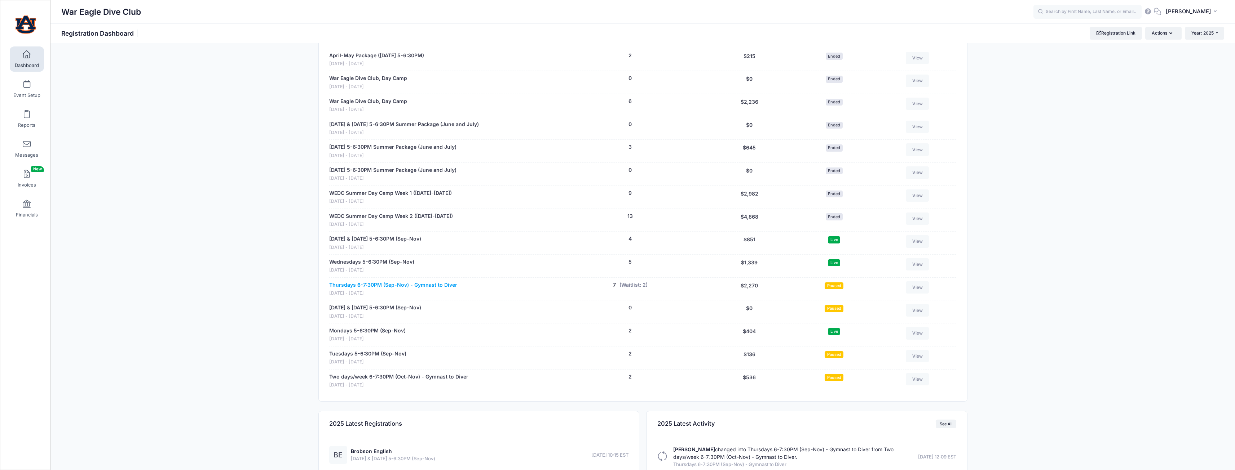
click at [381, 286] on link "Thursdays 6-7:30PM (Sep-Nov) - Gymnast to Diver" at bounding box center [393, 286] width 128 height 8
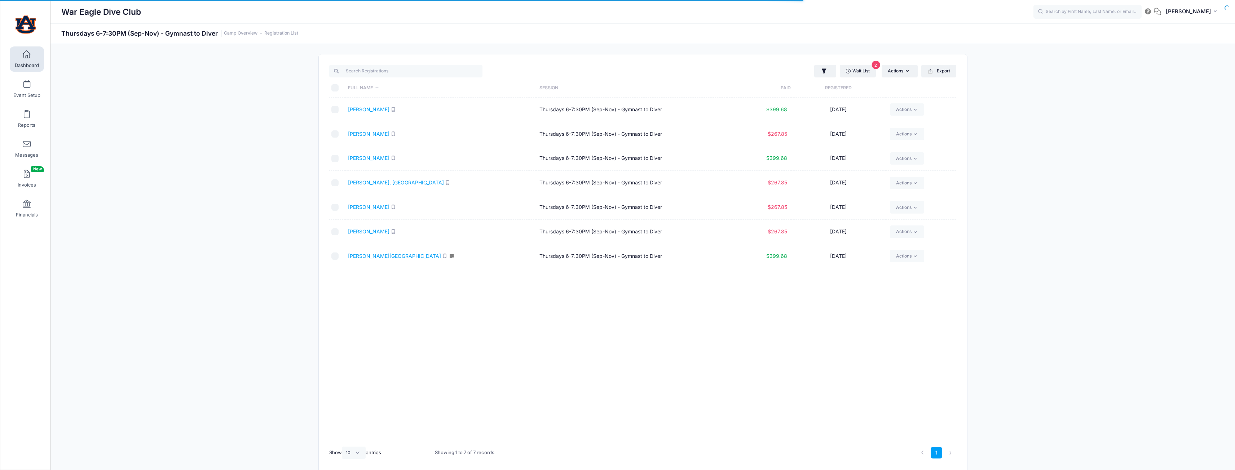
select select "10"
click at [30, 58] on link "Dashboard" at bounding box center [27, 59] width 34 height 25
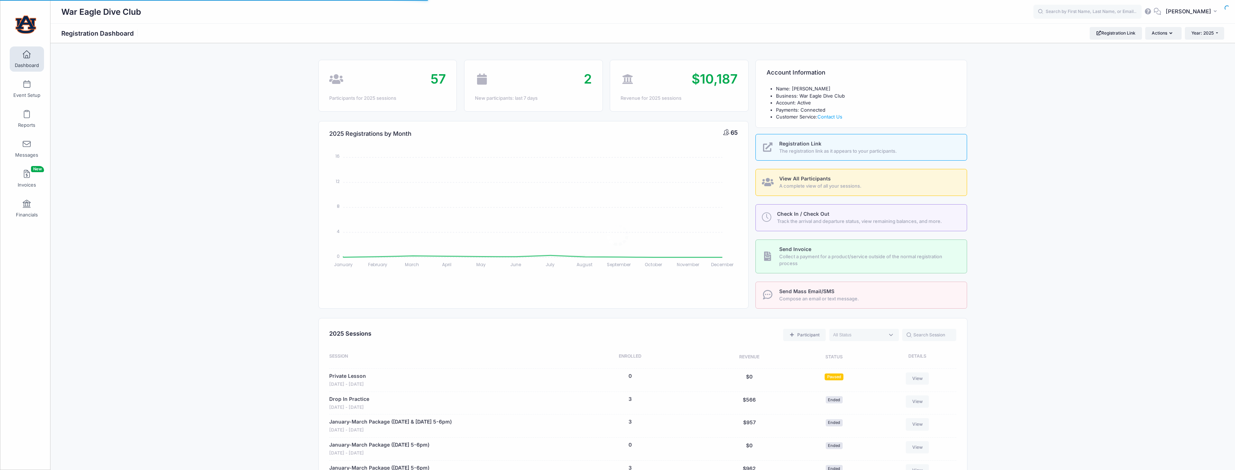
select select
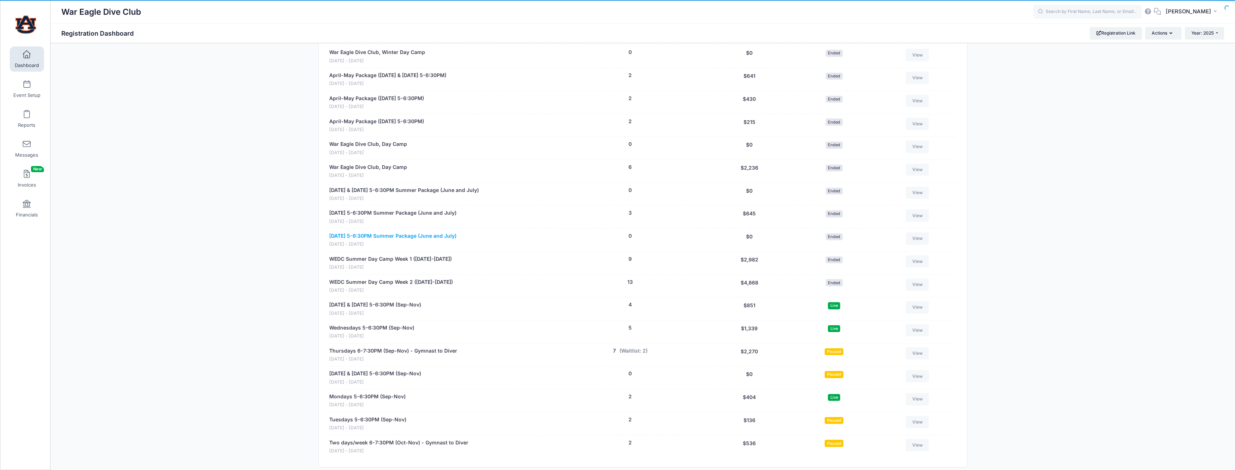
scroll to position [633, 0]
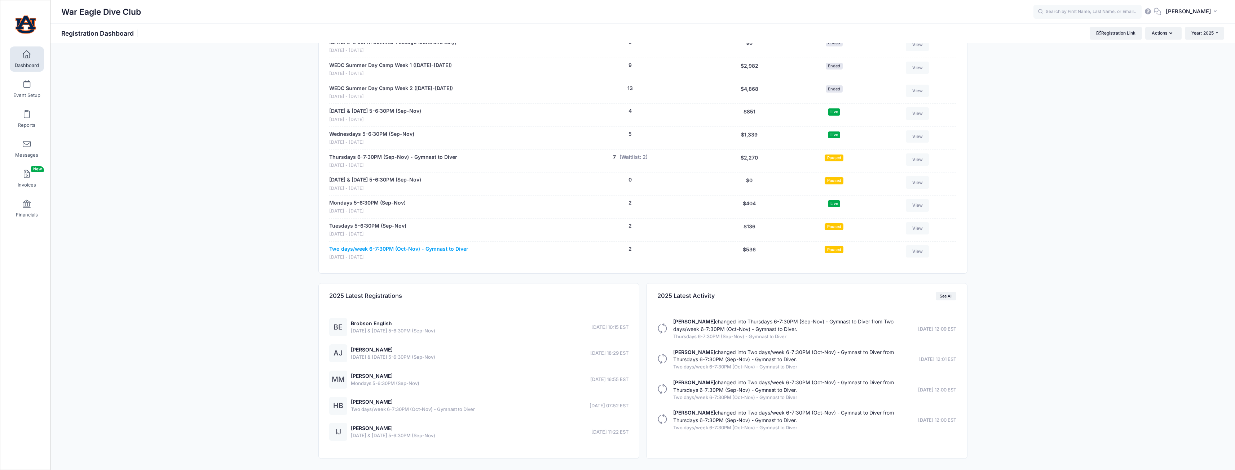
click at [371, 247] on link "Two days/week 6-7:30PM (Oct-Nov) - Gymnast to Diver" at bounding box center [398, 249] width 139 height 8
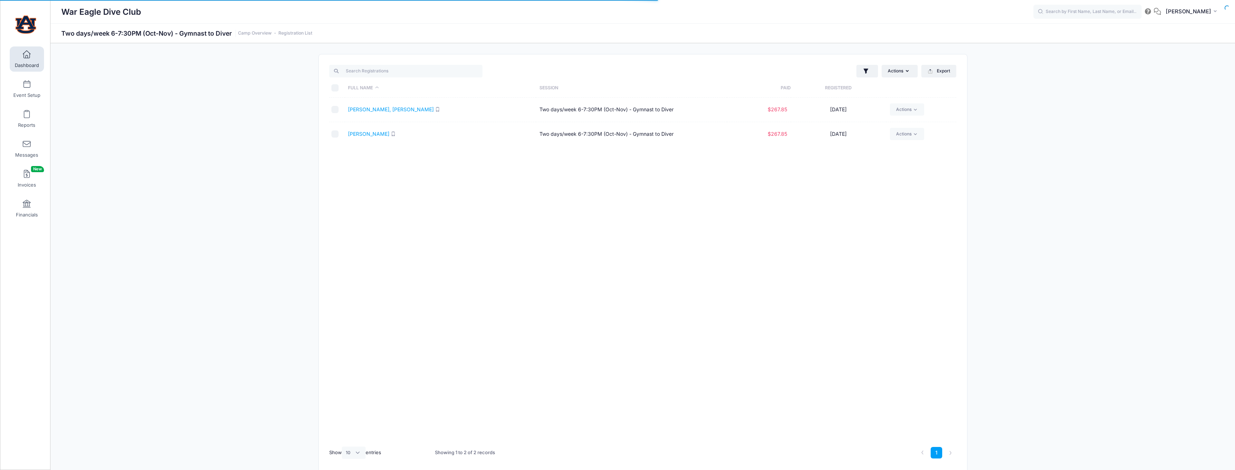
select select "10"
click at [373, 111] on link "[PERSON_NAME], [PERSON_NAME]" at bounding box center [391, 109] width 86 height 6
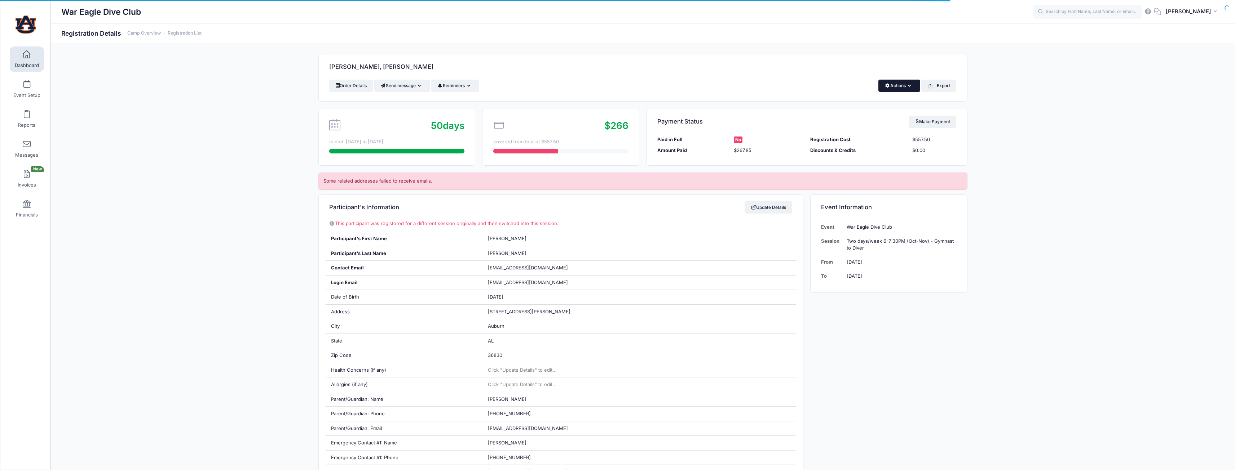
click at [883, 90] on button "Actions" at bounding box center [898, 86] width 41 height 12
click at [864, 133] on link "Change Session or Program" at bounding box center [874, 135] width 83 height 22
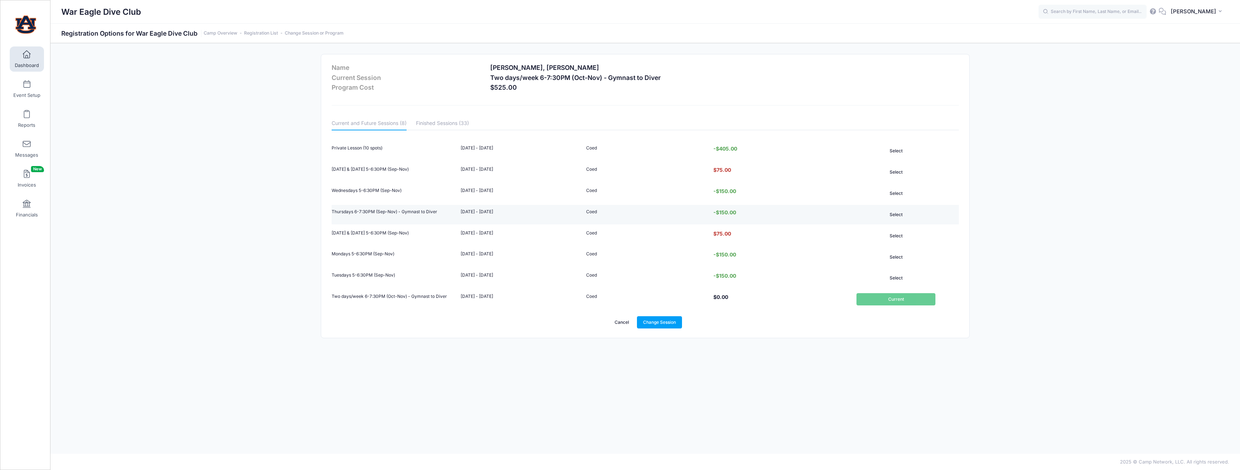
click at [900, 213] on button "Select" at bounding box center [895, 215] width 79 height 12
click at [669, 319] on link "Change Session" at bounding box center [659, 322] width 45 height 12
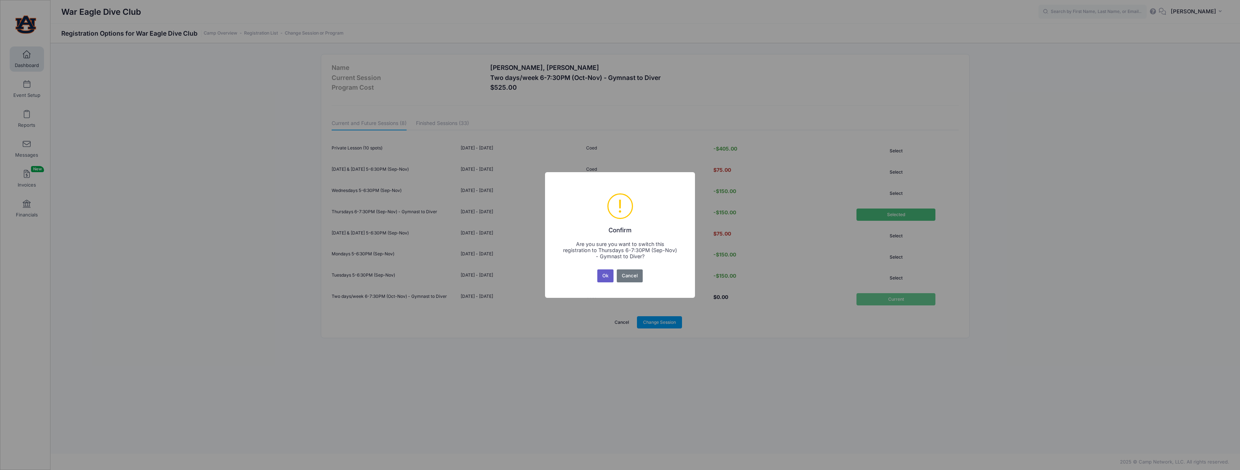
click at [601, 278] on button "Ok" at bounding box center [605, 276] width 17 height 13
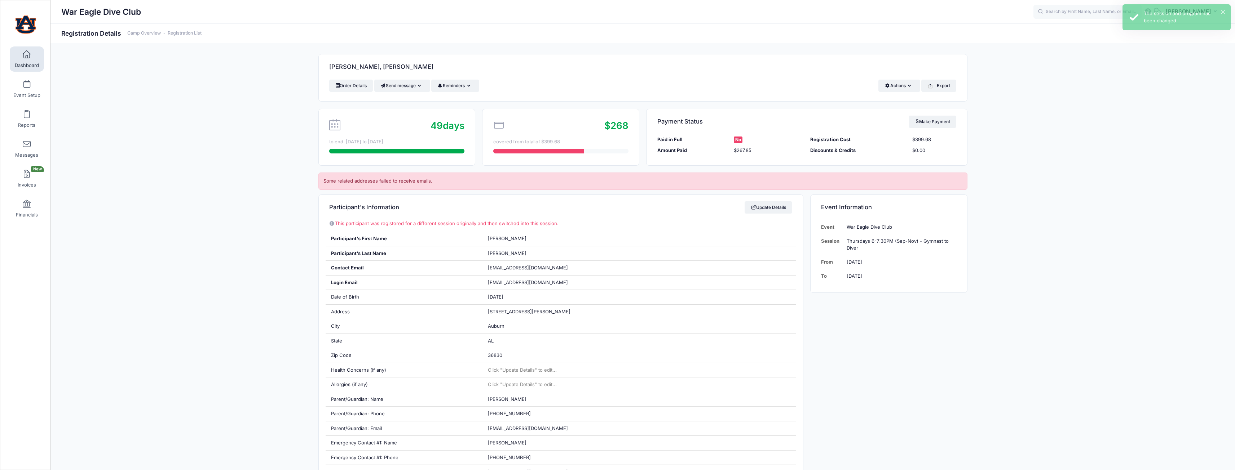
click at [36, 65] on span "Dashboard" at bounding box center [27, 65] width 24 height 6
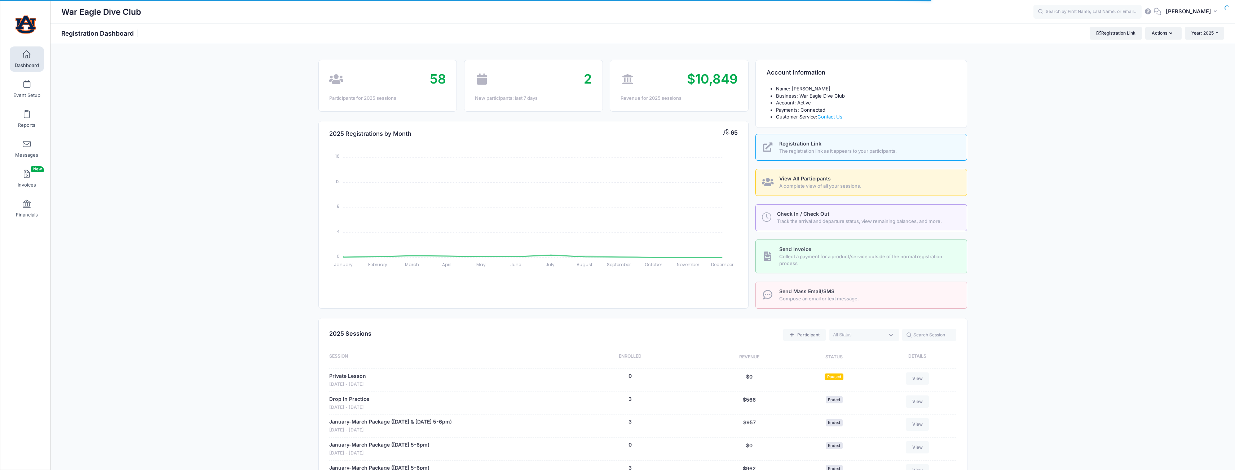
select select
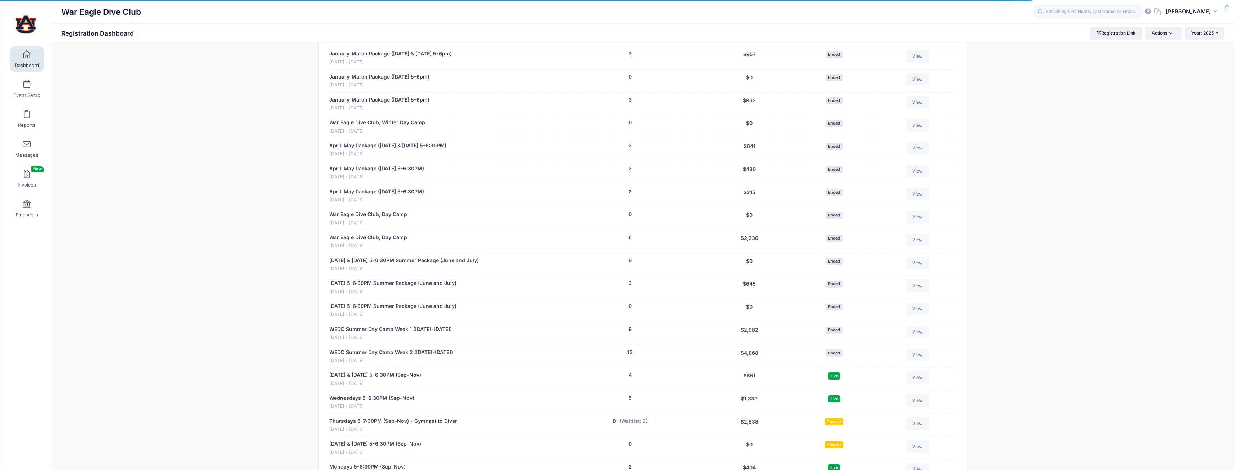
scroll to position [505, 0]
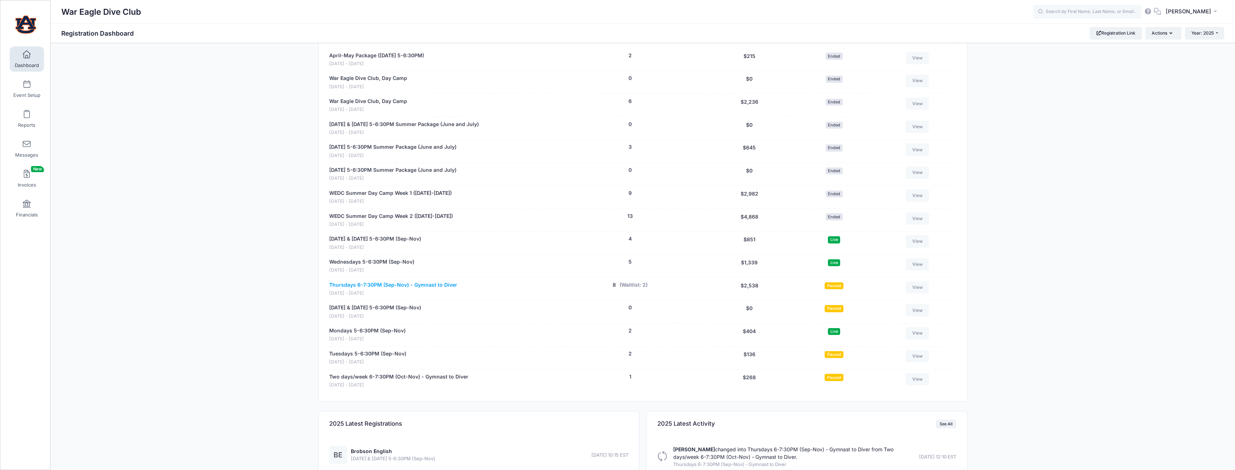
click at [398, 282] on link "Thursdays 6-7:30PM (Sep-Nov) - Gymnast to Diver" at bounding box center [393, 286] width 128 height 8
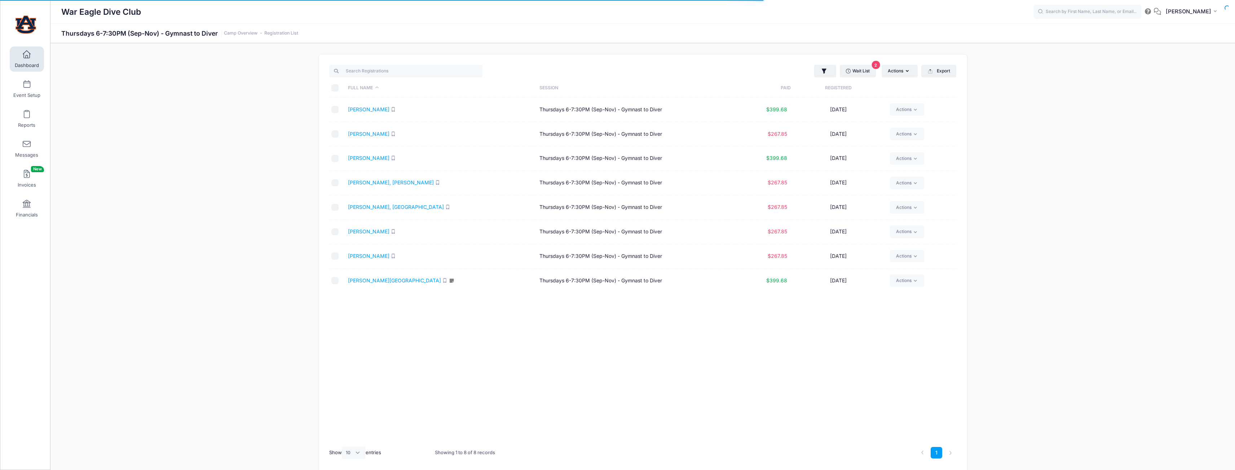
select select "10"
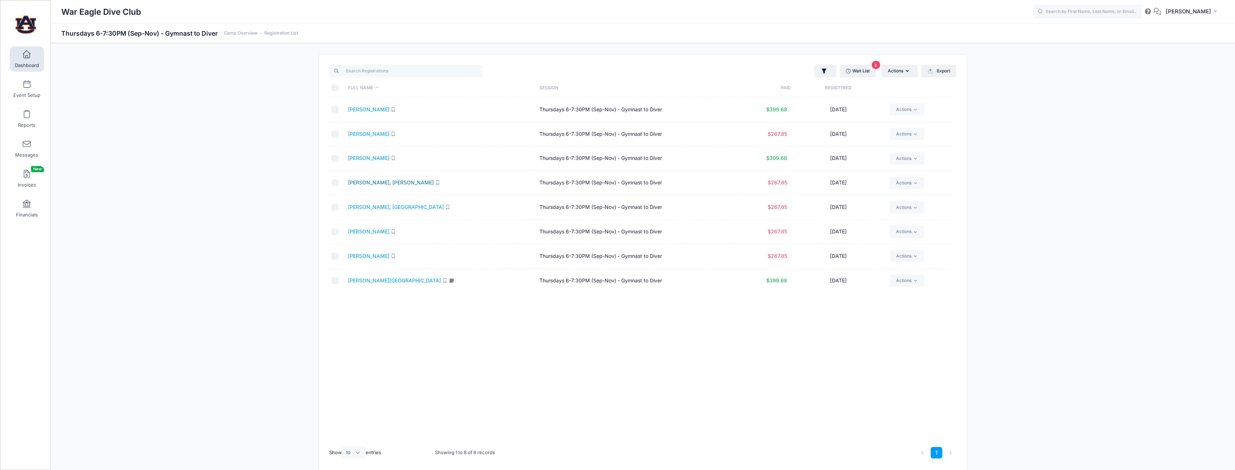
click at [383, 185] on link "[PERSON_NAME], [PERSON_NAME]" at bounding box center [391, 183] width 86 height 6
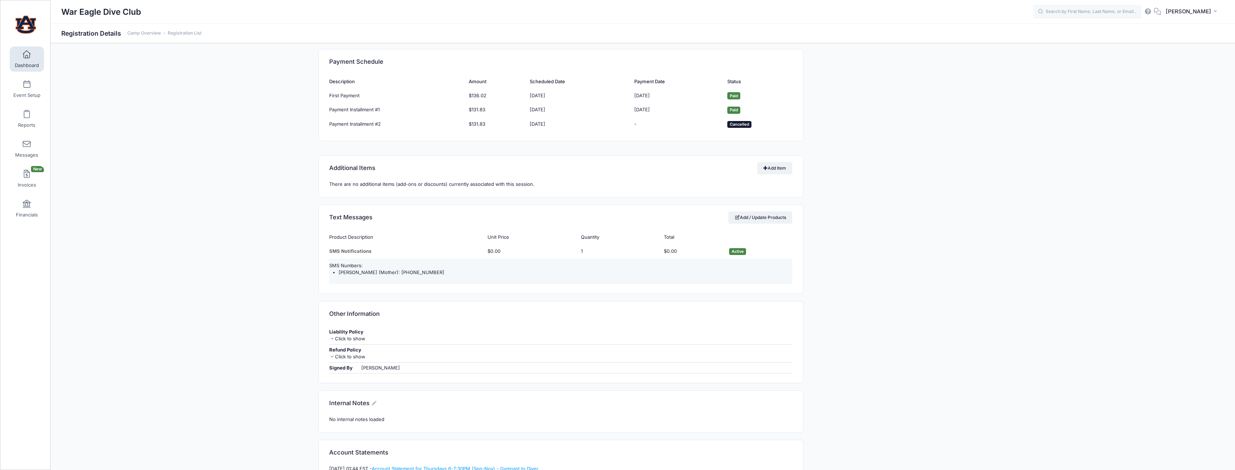
scroll to position [613, 0]
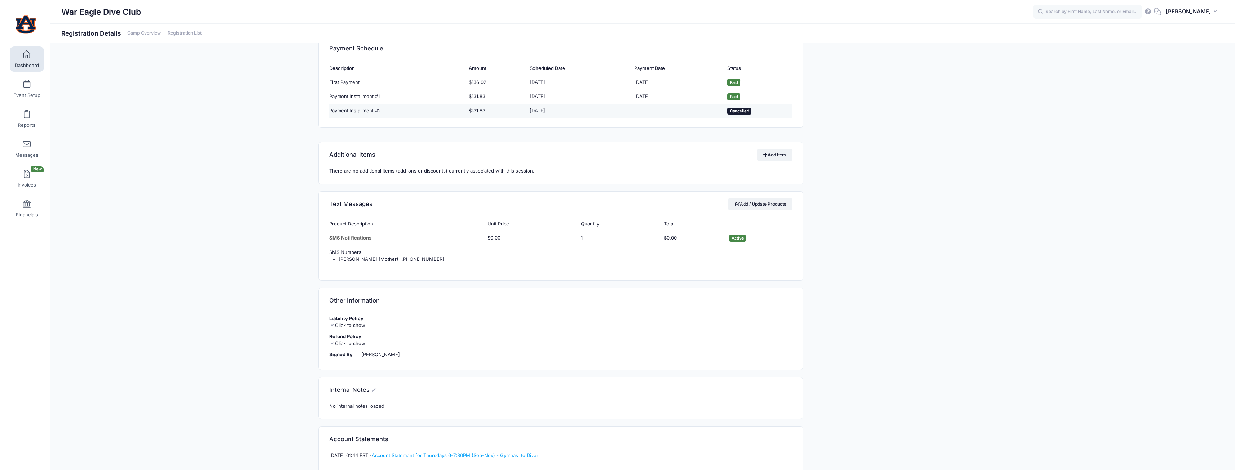
click at [743, 113] on span "Cancelled" at bounding box center [739, 111] width 24 height 7
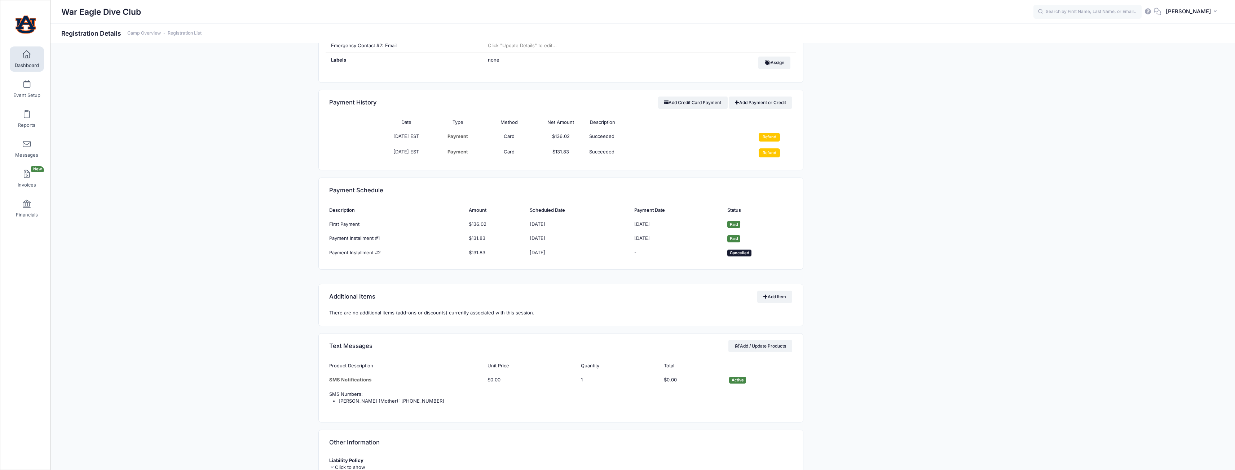
scroll to position [433, 0]
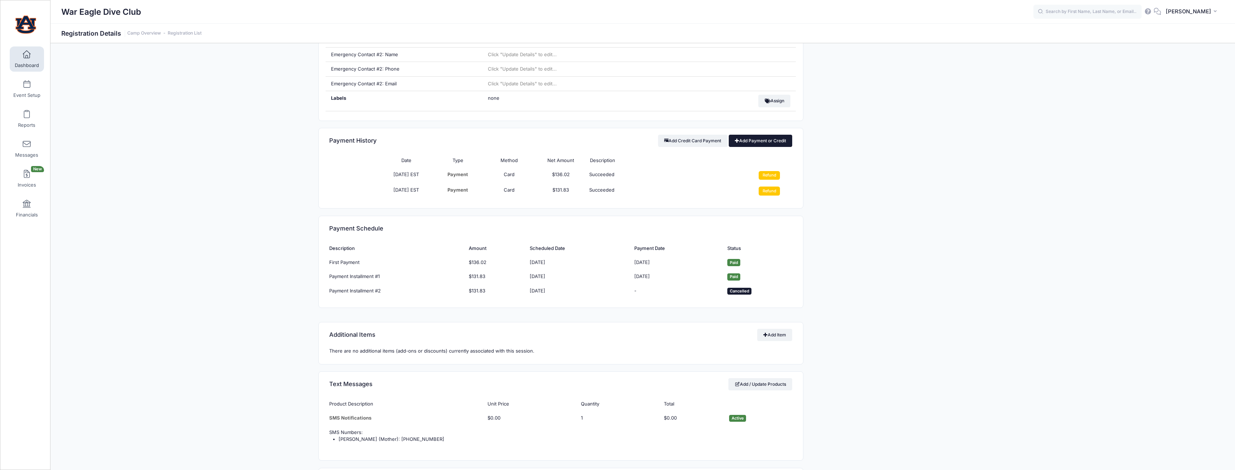
click at [757, 144] on link "Add Payment or Credit" at bounding box center [761, 141] width 64 height 12
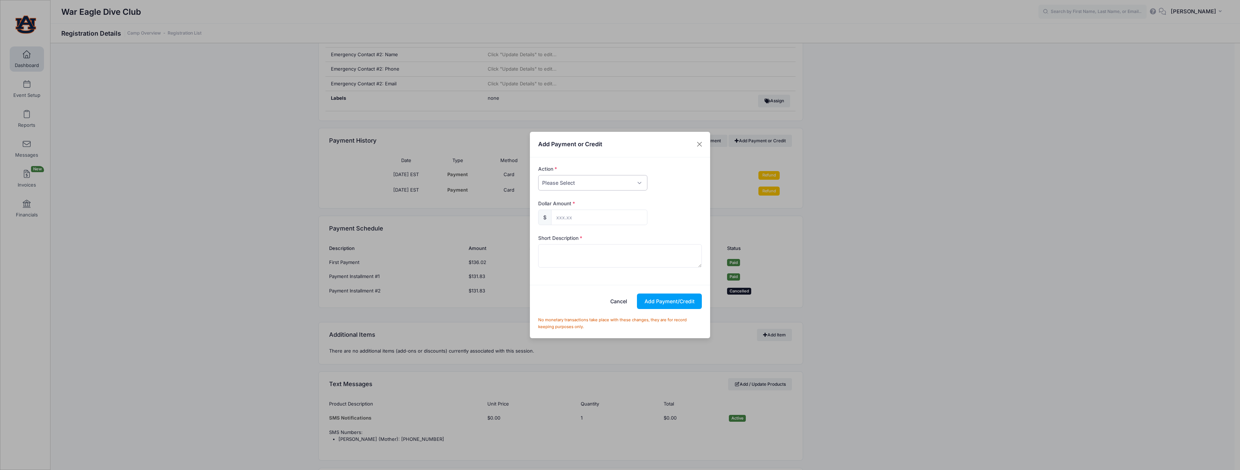
click at [645, 188] on select "Please Select Payment Credit Refund (Offline)" at bounding box center [592, 183] width 109 height 16
select select "payment"
click at [538, 175] on select "Please Select Payment Credit Refund (Offline)" at bounding box center [592, 183] width 109 height 16
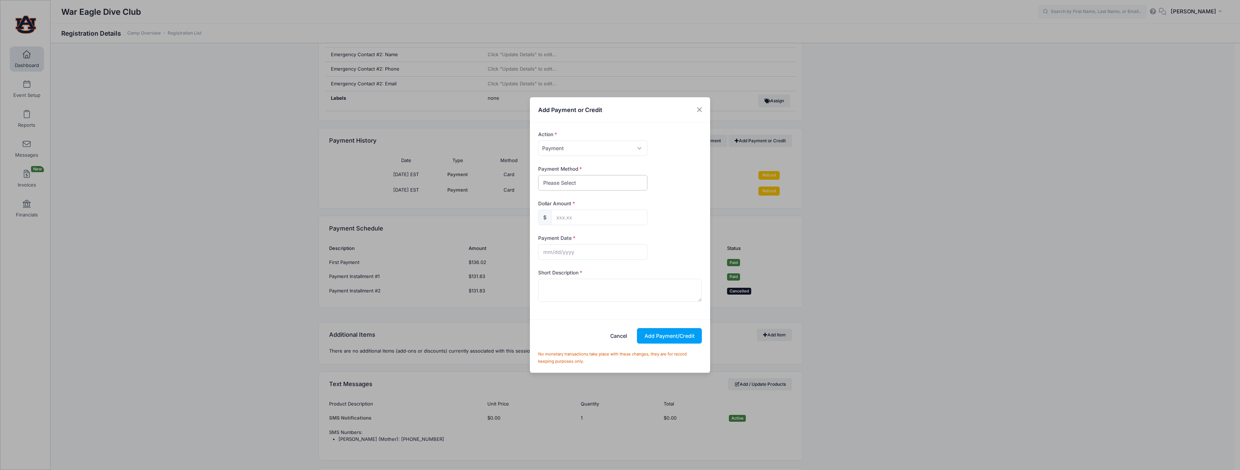
click at [594, 181] on select "Please Select PayPal Cash Check Bank Transfer Other" at bounding box center [592, 183] width 109 height 16
select select "bank transfer"
click at [538, 175] on select "Please Select PayPal Cash Check Bank Transfer Other" at bounding box center [592, 183] width 109 height 16
